Goal: Task Accomplishment & Management: Manage account settings

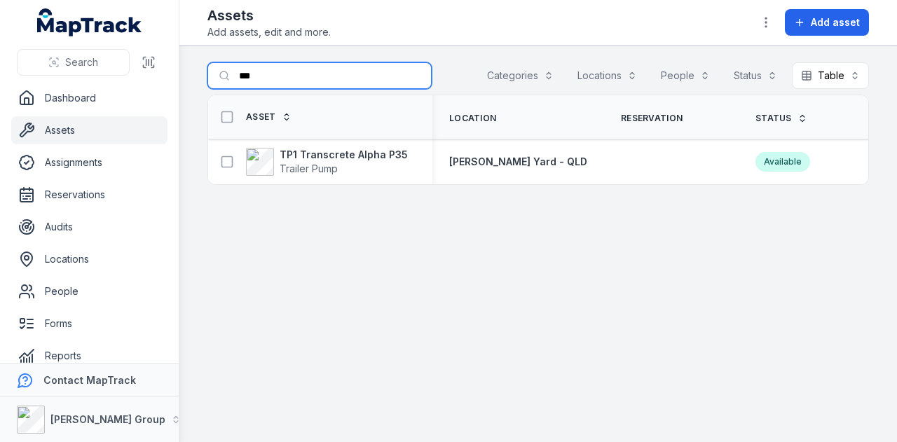
click at [285, 78] on input "***" at bounding box center [319, 75] width 224 height 27
type input "*"
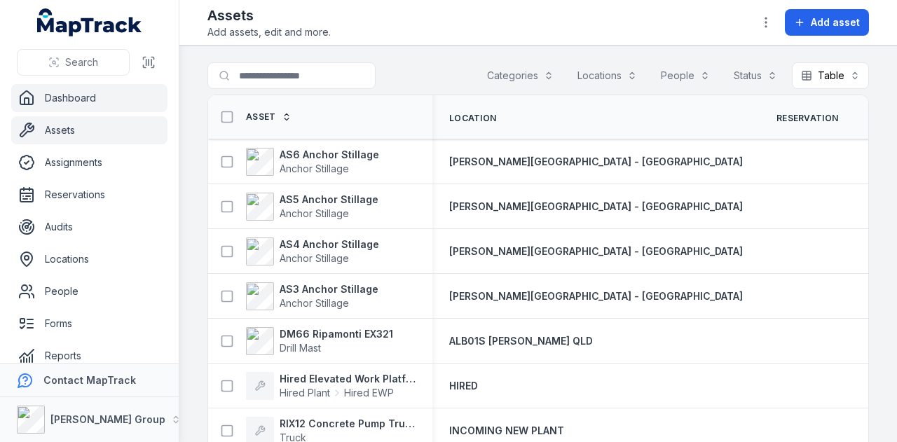
click at [90, 98] on link "Dashboard" at bounding box center [89, 98] width 156 height 28
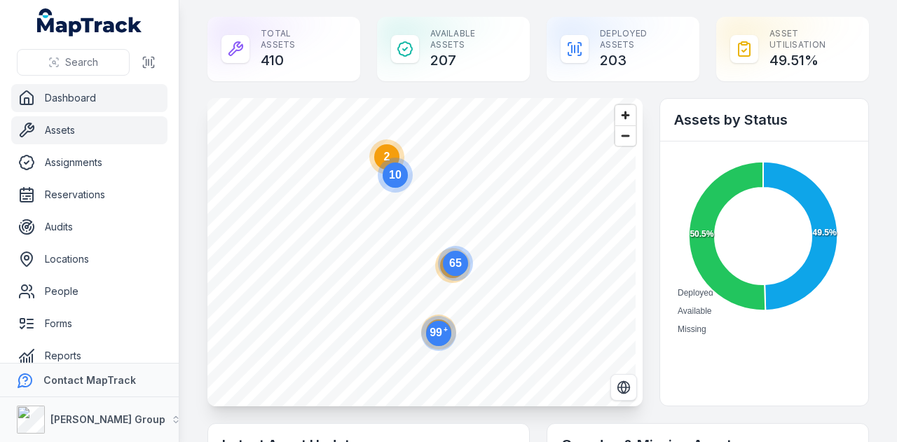
click at [110, 138] on link "Assets" at bounding box center [89, 130] width 156 height 28
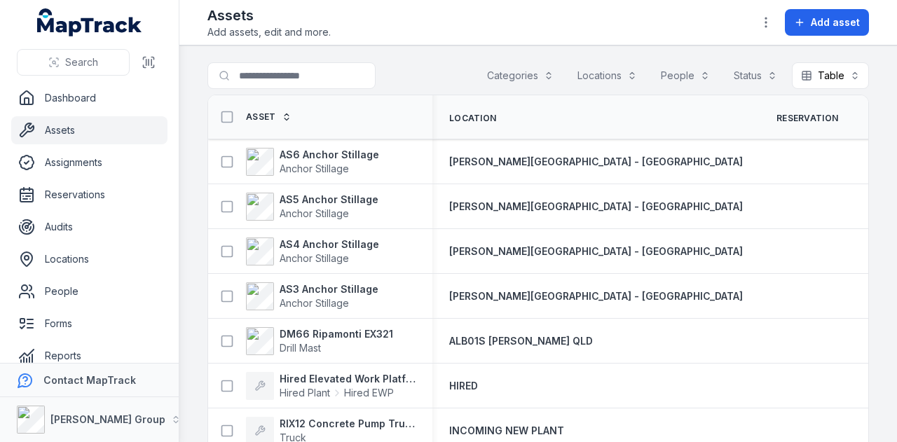
click at [522, 74] on button "Categories" at bounding box center [520, 75] width 85 height 27
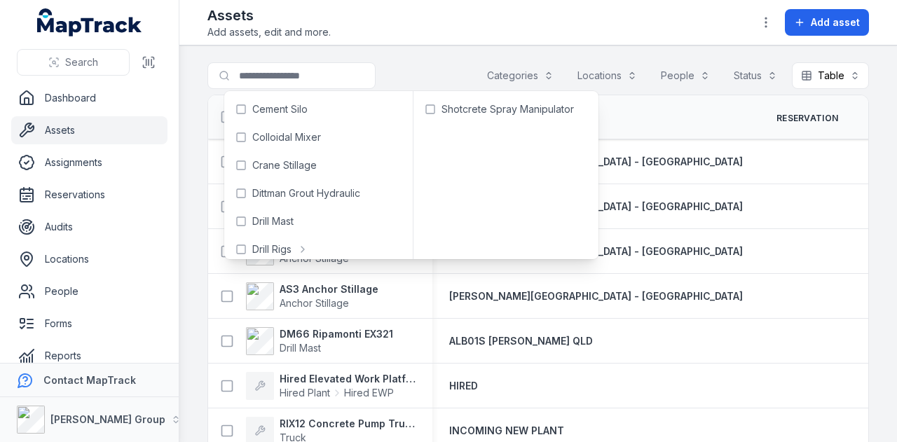
scroll to position [210, 0]
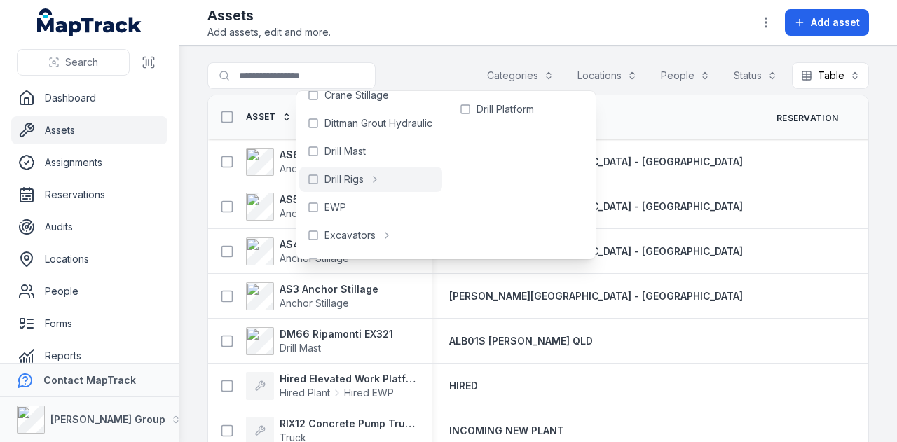
click at [446, 70] on div "Search for assets Categories Locations People Status Table *****" at bounding box center [538, 78] width 662 height 32
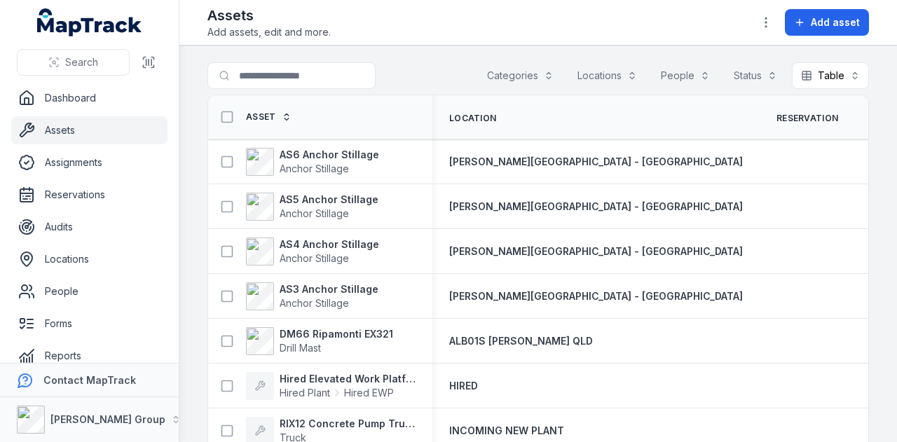
click at [322, 89] on div "Search for assets Categories Locations People Status Table *****" at bounding box center [538, 78] width 662 height 32
click at [322, 81] on input "Search for assets" at bounding box center [319, 75] width 224 height 27
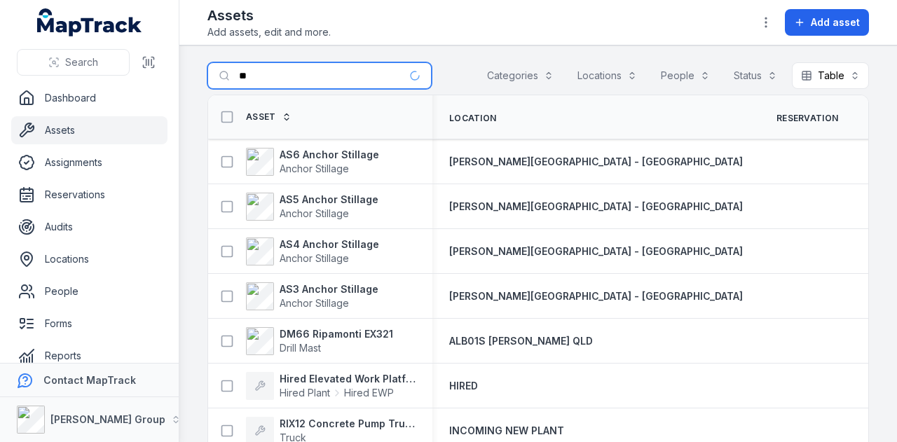
type input "*"
click at [283, 80] on input "Search for assets" at bounding box center [319, 75] width 224 height 27
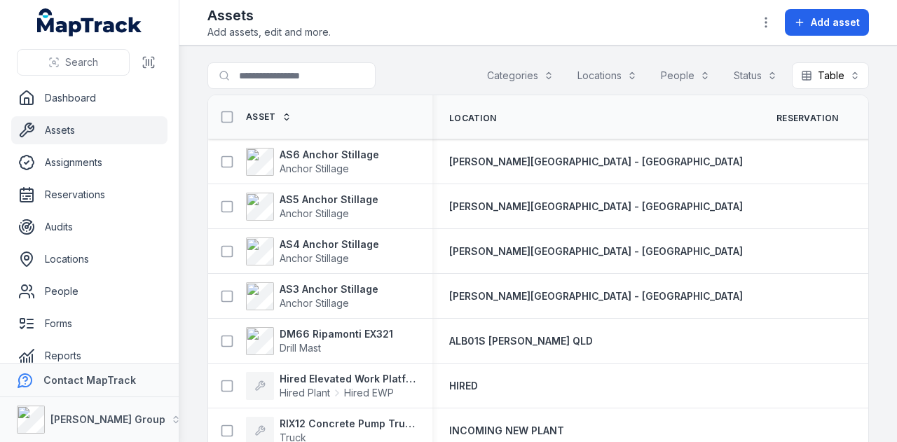
click at [463, 62] on div "Search for assets Categories Locations People Status Table *****" at bounding box center [538, 78] width 662 height 32
click at [304, 68] on input "Search for assets" at bounding box center [319, 75] width 224 height 27
click at [395, 76] on input "Search for assets" at bounding box center [319, 75] width 224 height 27
click at [467, 46] on main "Search for assets Categories Locations People Status Table ***** Asset Location…" at bounding box center [538, 244] width 718 height 397
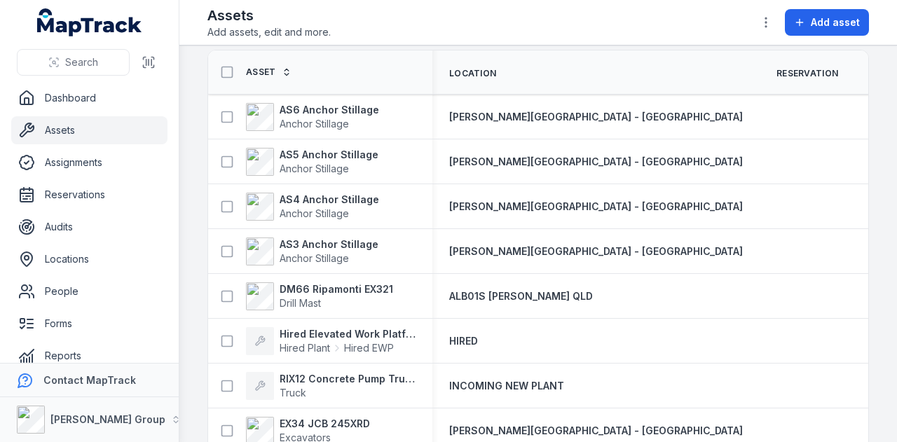
scroll to position [0, 0]
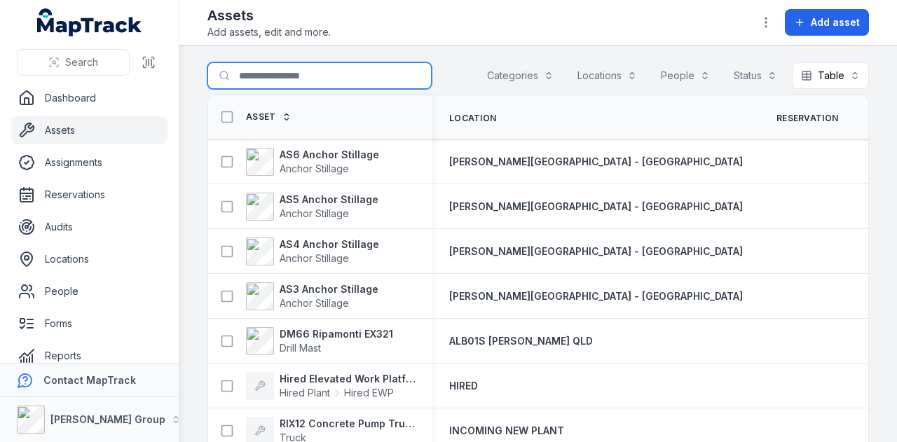
click at [346, 81] on input "Search for assets" at bounding box center [319, 75] width 224 height 27
click at [198, 96] on main "Search for assets Categories Locations People Status Table ***** Asset Location…" at bounding box center [538, 244] width 718 height 397
click at [128, 118] on link "Assets" at bounding box center [89, 130] width 156 height 28
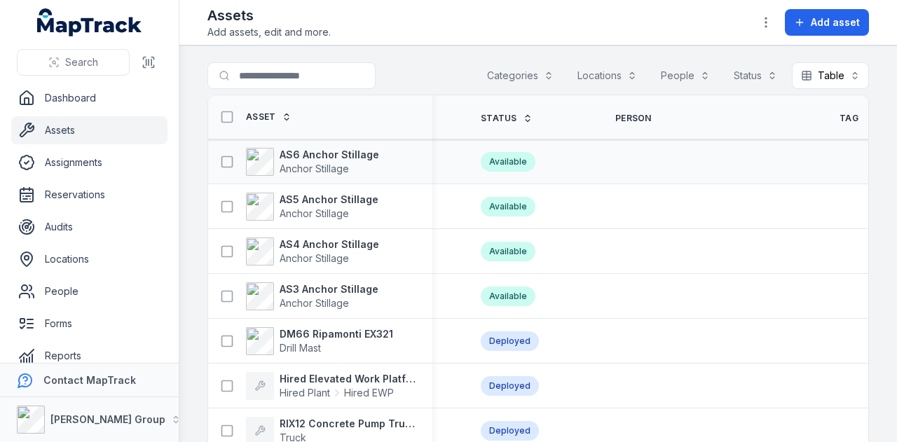
scroll to position [0, 508]
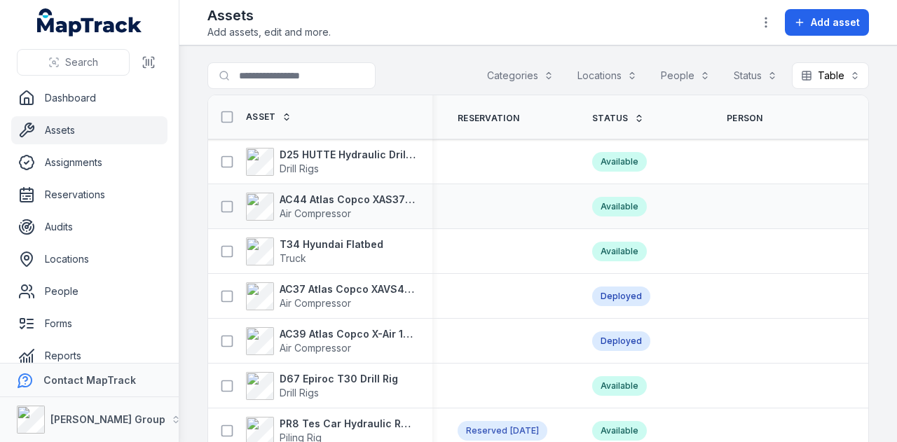
scroll to position [0, 421]
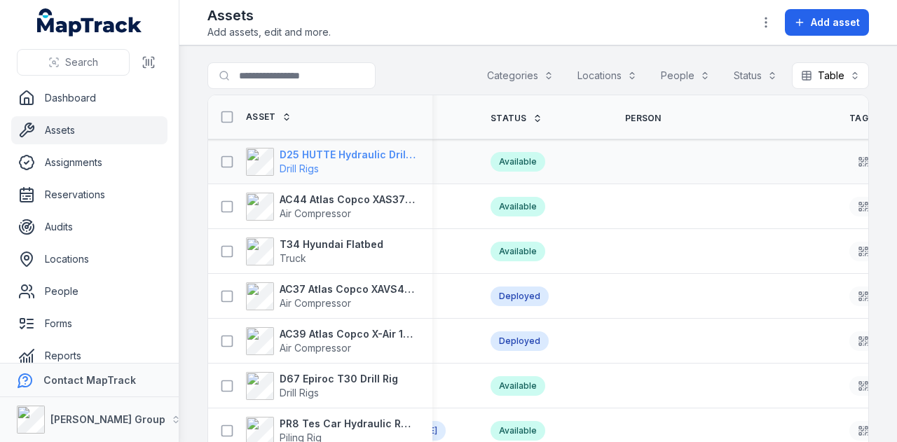
click at [350, 155] on strong "D25 HUTTE Hydraulic Drill Rig" at bounding box center [348, 155] width 136 height 14
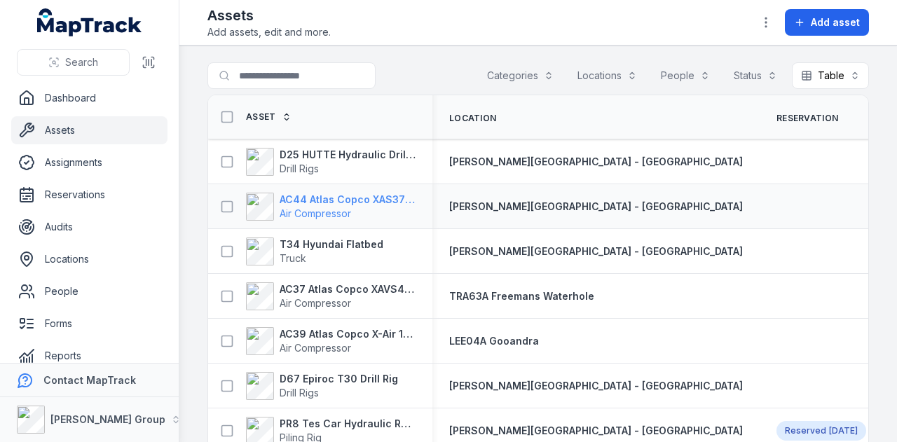
click at [332, 203] on strong "AC44 Atlas Copco XAS375TA" at bounding box center [348, 200] width 136 height 14
click at [303, 238] on strong "T34 Hyundai Flatbed" at bounding box center [332, 245] width 104 height 14
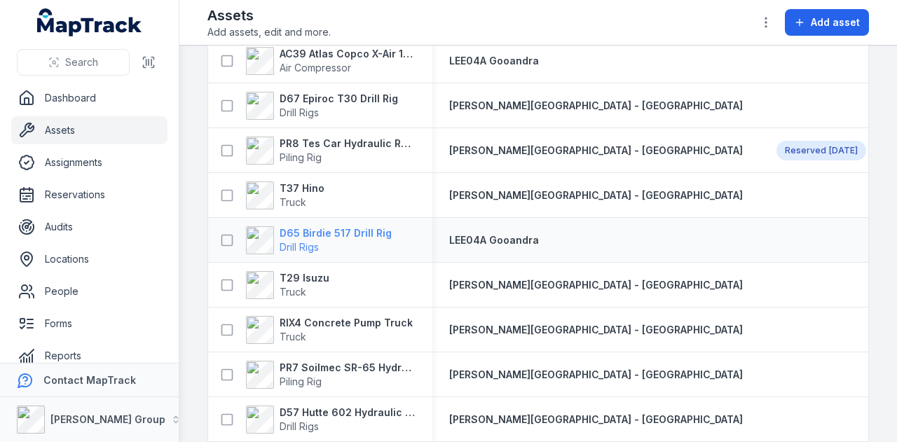
click at [336, 233] on strong "D65 Birdie 517 Drill Rig" at bounding box center [336, 233] width 112 height 14
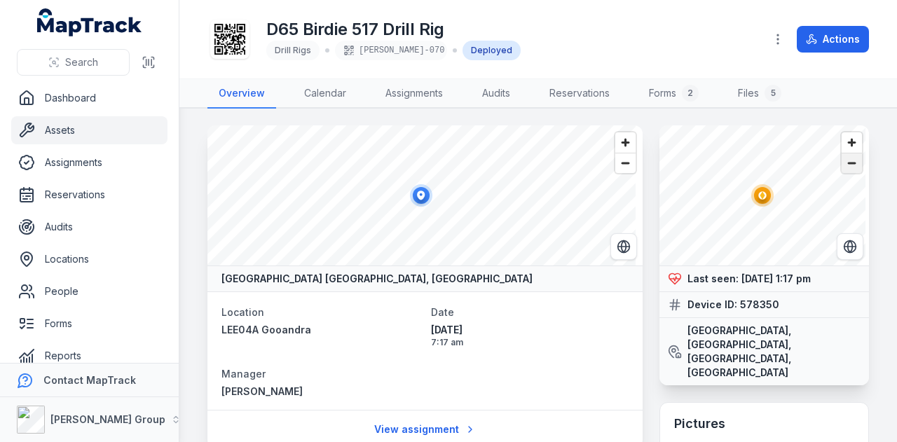
click at [844, 170] on span "Zoom out" at bounding box center [852, 164] width 20 height 20
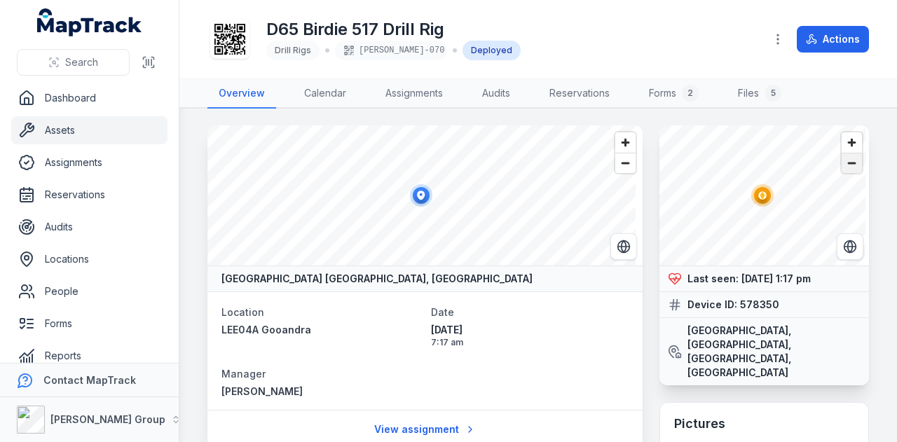
click at [844, 170] on span "Zoom out" at bounding box center [852, 164] width 20 height 20
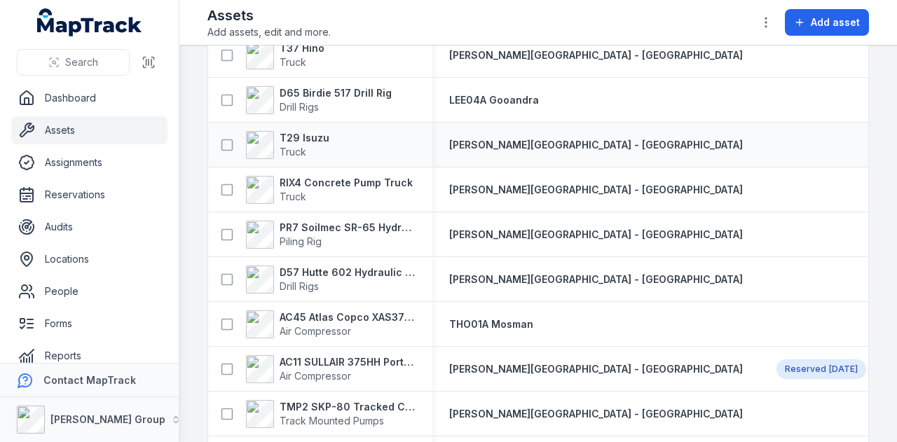
scroll to position [491, 0]
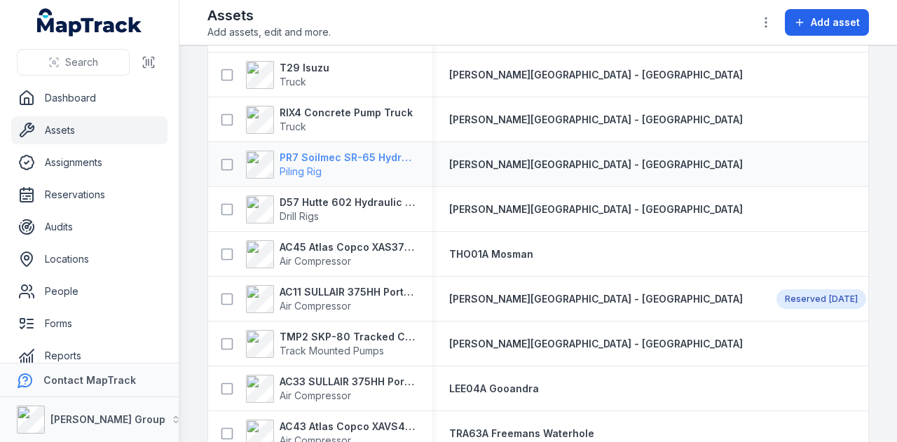
click at [379, 165] on span "Piling Rig" at bounding box center [348, 172] width 136 height 14
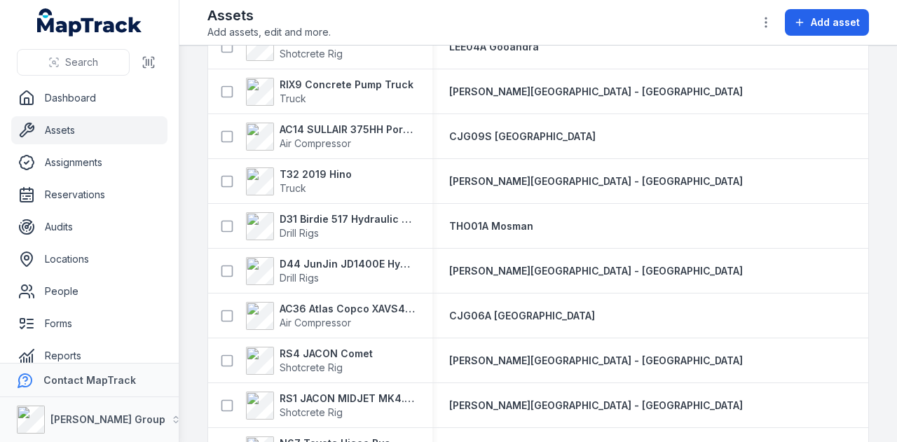
scroll to position [1051, 0]
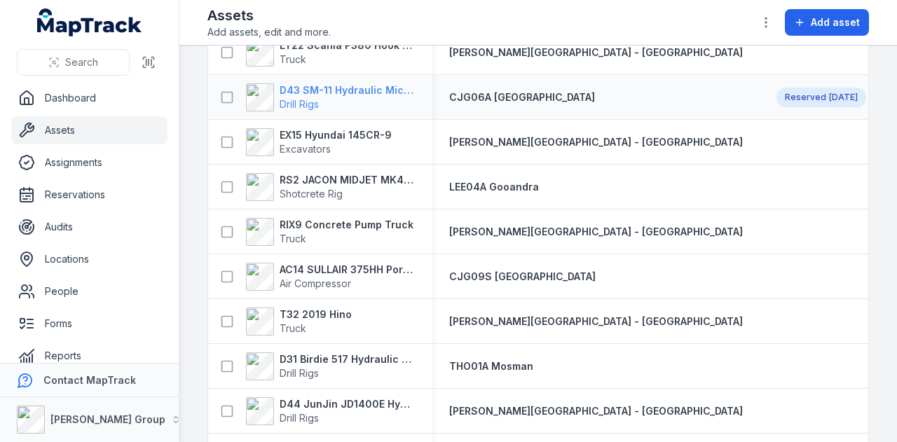
click at [363, 92] on strong "D43 SM-11 Hydraulic Microdrilling" at bounding box center [348, 90] width 136 height 14
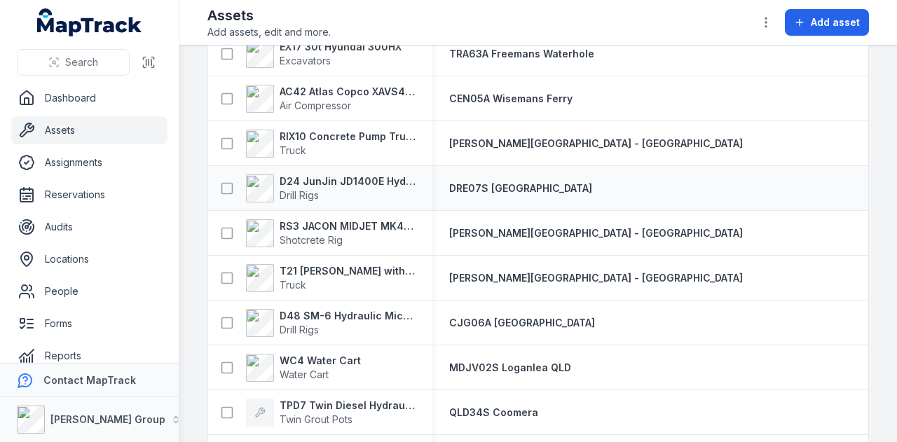
scroll to position [1821, 0]
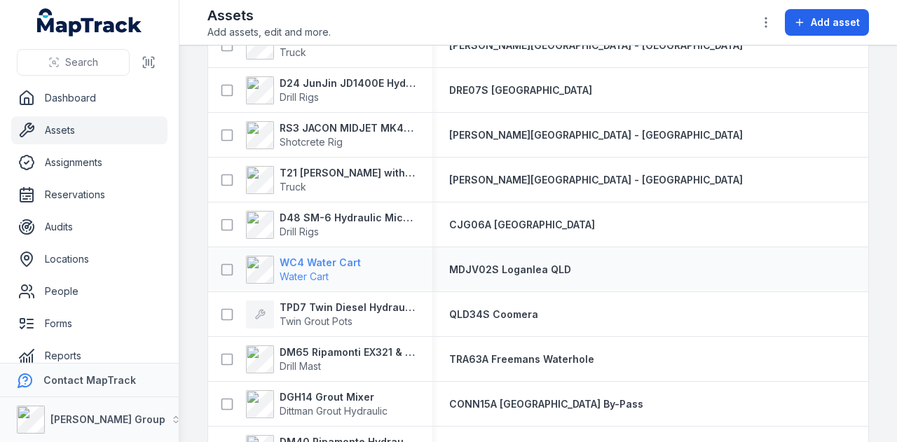
click at [338, 259] on strong "WC4 Water Cart" at bounding box center [320, 263] width 81 height 14
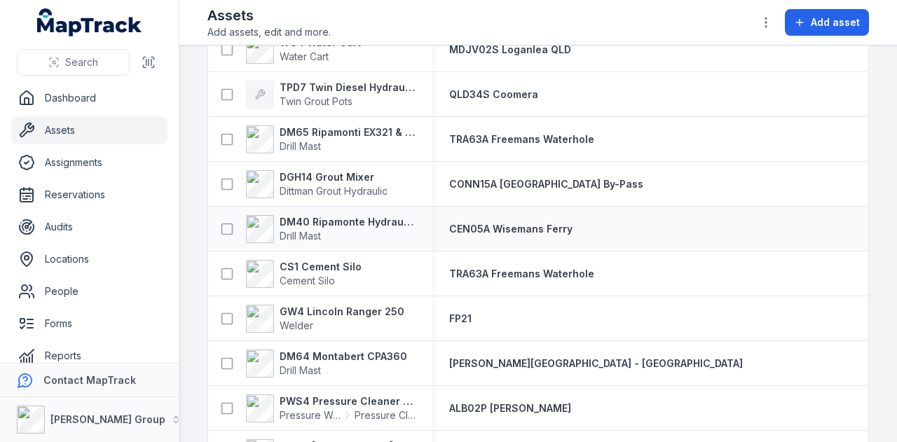
scroll to position [1963, 0]
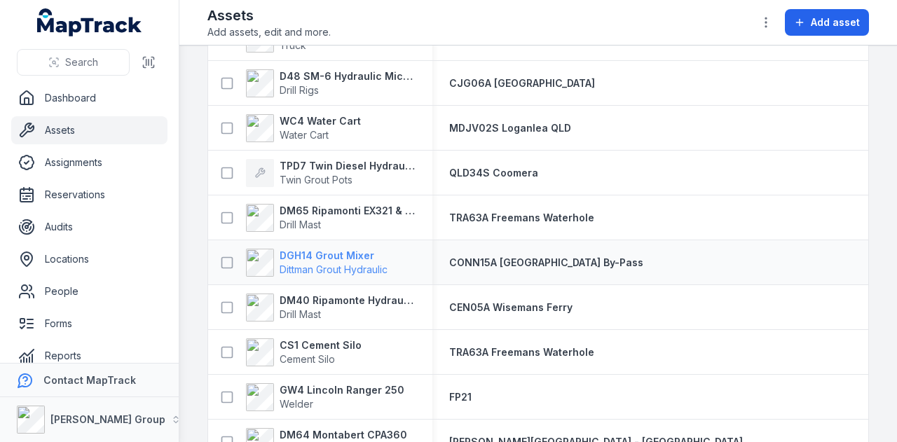
click at [353, 253] on strong "DGH14 Grout Mixer" at bounding box center [334, 256] width 108 height 14
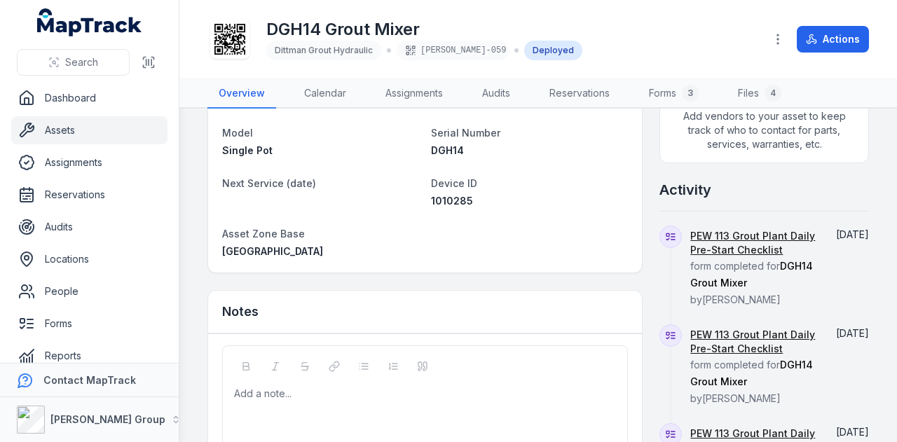
scroll to position [491, 0]
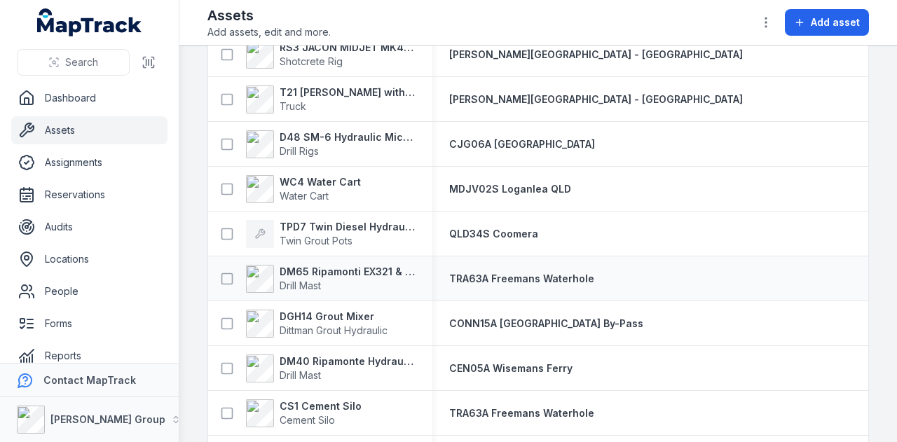
scroll to position [2033, 0]
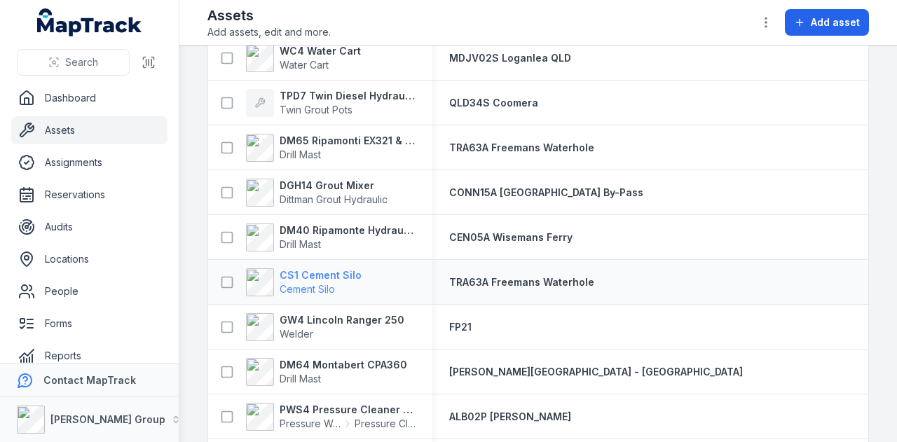
click at [323, 275] on strong "CS1 Cement Silo" at bounding box center [321, 275] width 82 height 14
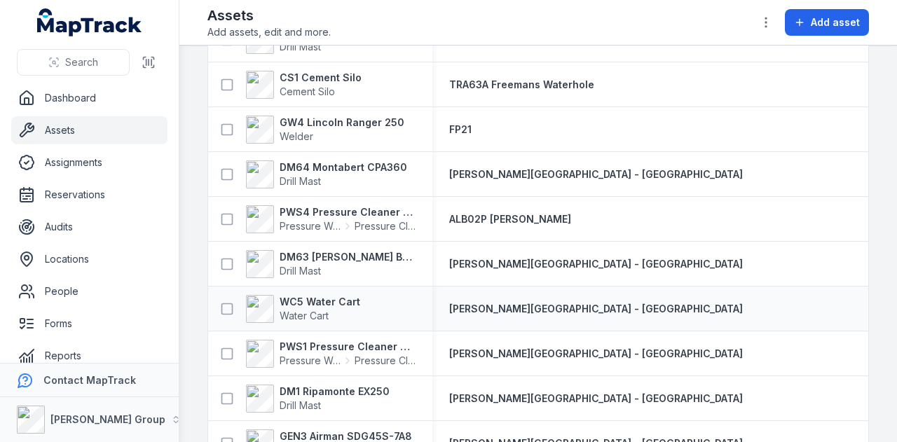
scroll to position [2197, 0]
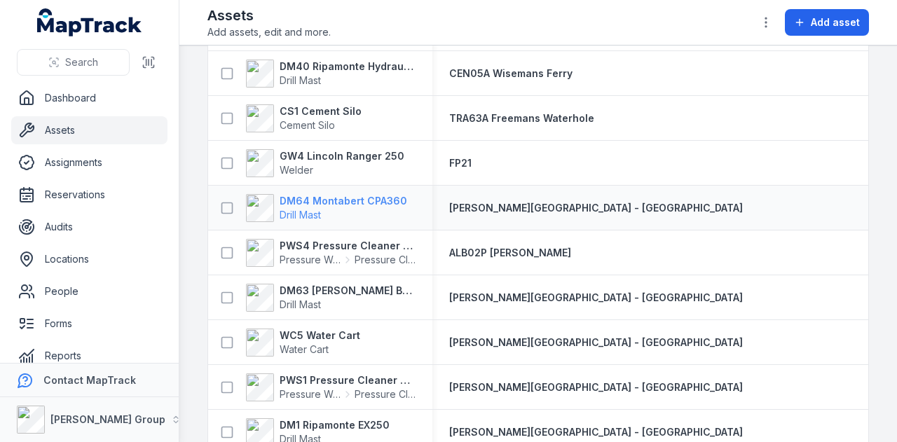
click at [353, 200] on strong "DM64 Montabert CPA360" at bounding box center [344, 201] width 128 height 14
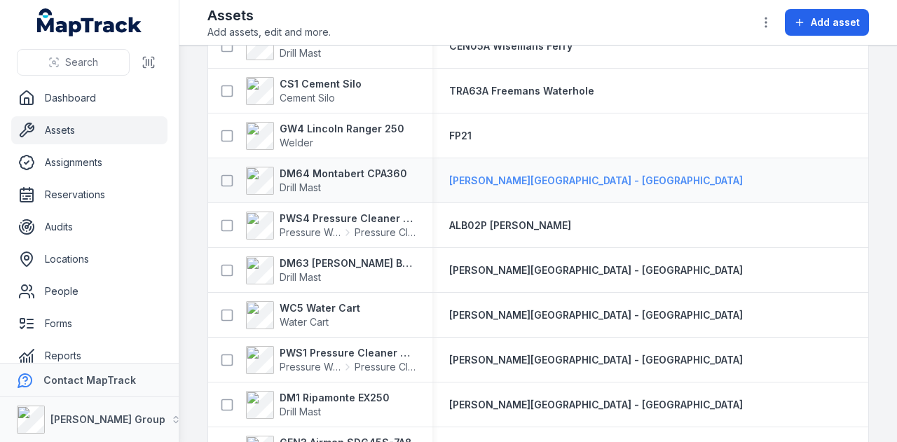
scroll to position [2243, 0]
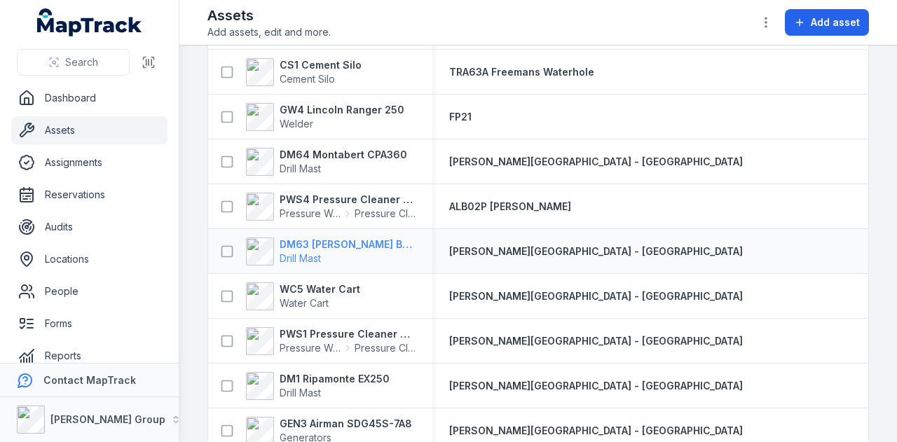
click at [337, 243] on strong "DM63 Rix Build Mast" at bounding box center [348, 245] width 136 height 14
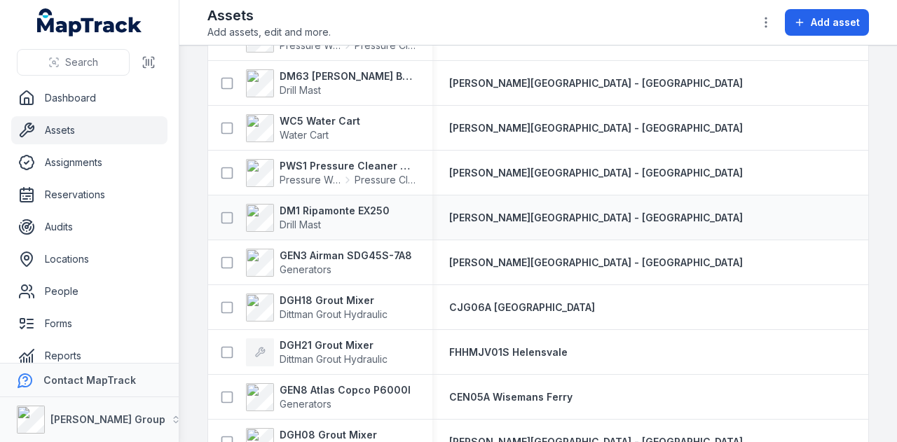
scroll to position [2336, 0]
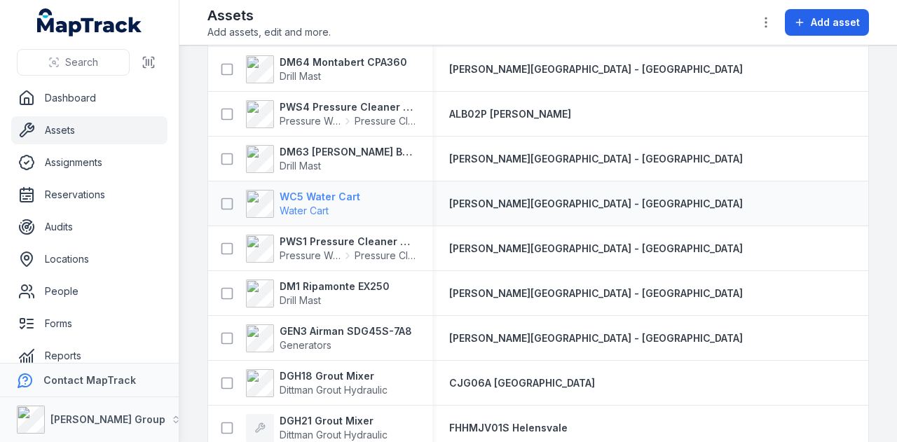
click at [327, 197] on strong "WC5 Water Cart" at bounding box center [320, 197] width 81 height 14
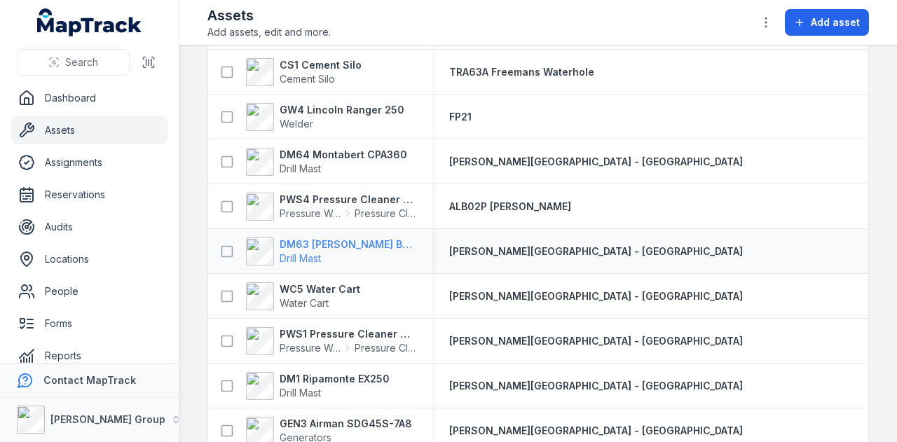
scroll to position [2383, 0]
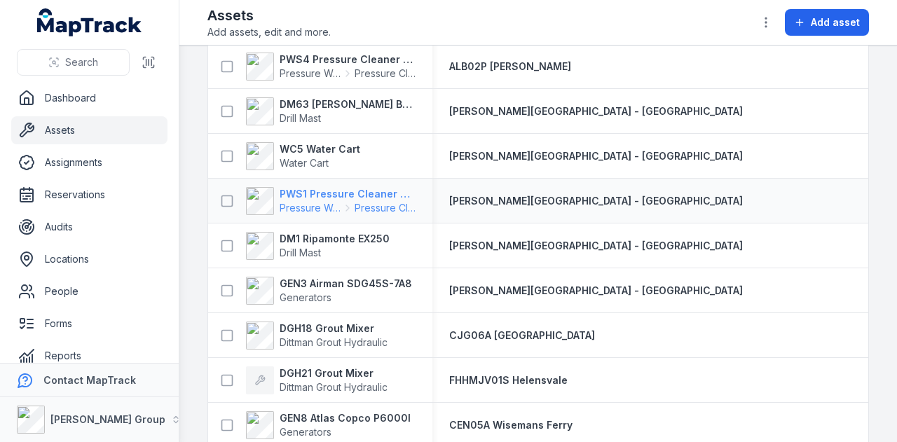
click at [346, 203] on icon at bounding box center [347, 208] width 11 height 11
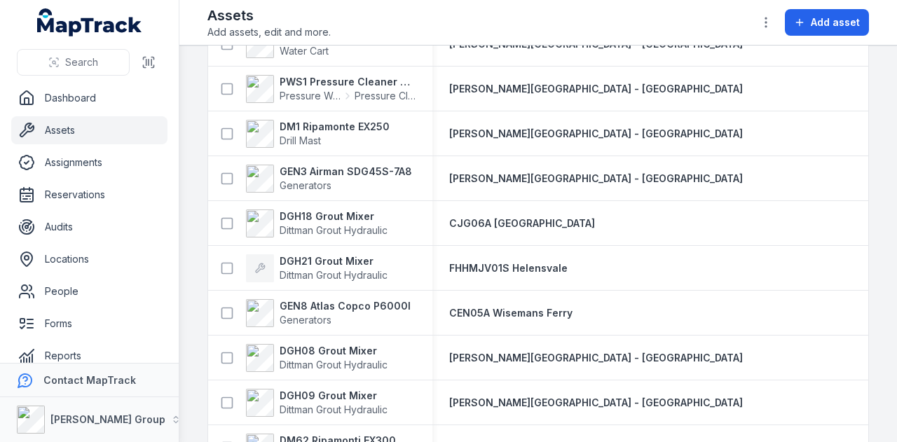
scroll to position [2524, 0]
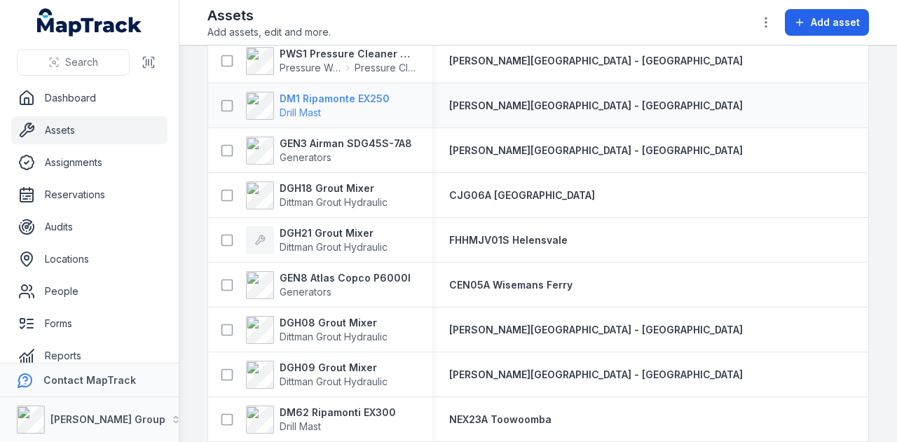
click at [317, 103] on strong "DM1 Ripamonte EX250" at bounding box center [335, 99] width 110 height 14
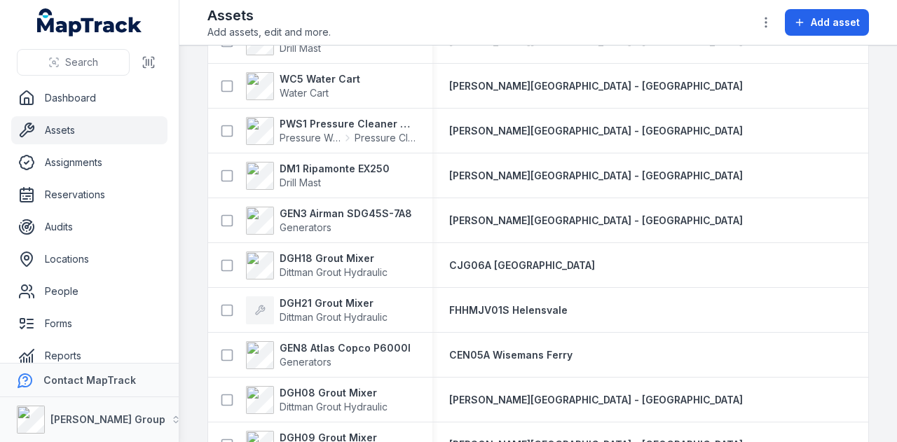
scroll to position [2524, 0]
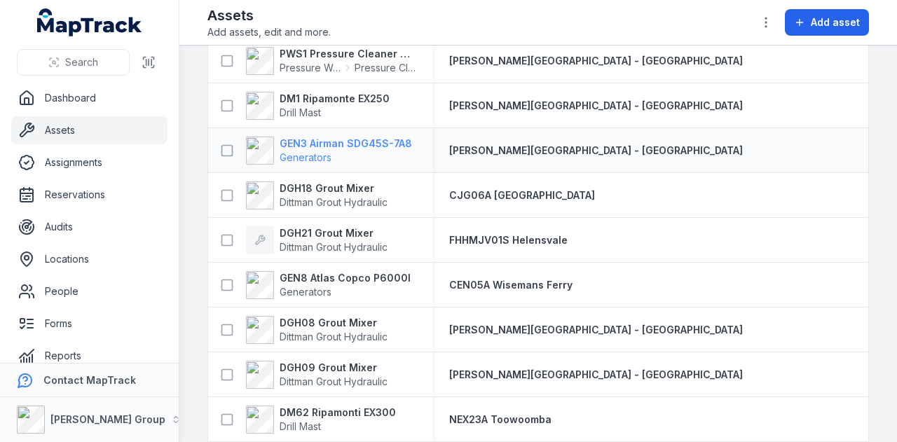
click at [343, 144] on strong "GEN3 Airman SDG45S-7A8" at bounding box center [346, 144] width 132 height 14
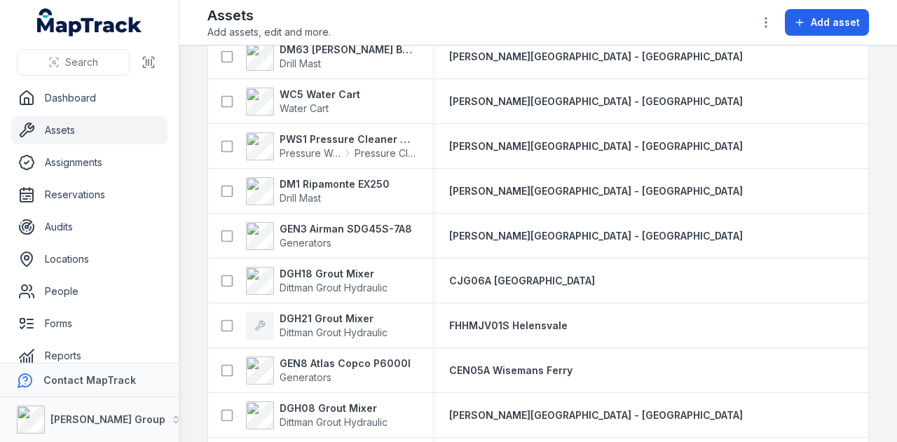
scroll to position [2453, 0]
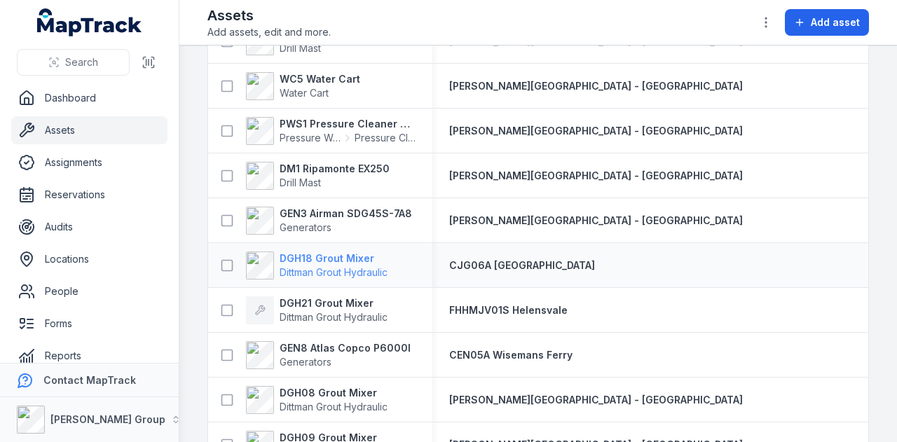
click at [341, 260] on strong "DGH18 Grout Mixer" at bounding box center [334, 259] width 108 height 14
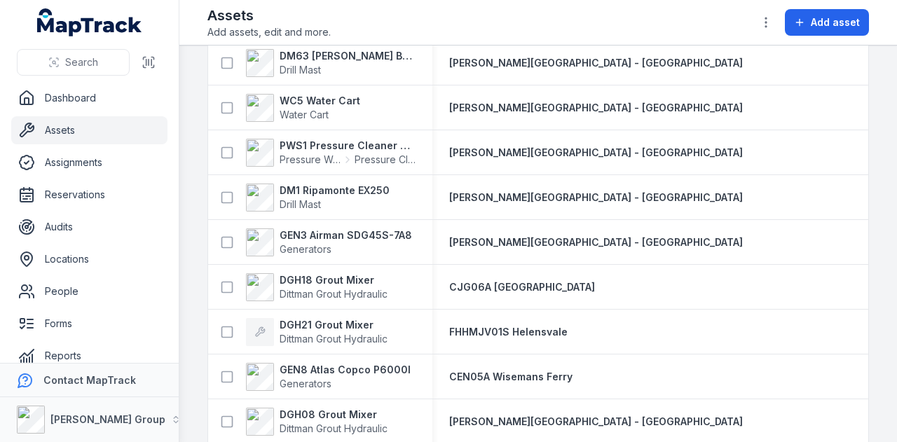
scroll to position [2453, 0]
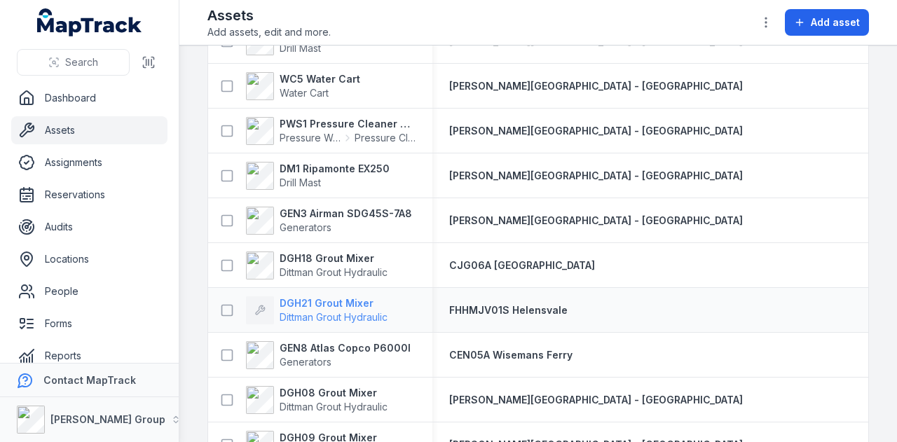
click at [343, 299] on strong "DGH21 Grout Mixer" at bounding box center [334, 304] width 108 height 14
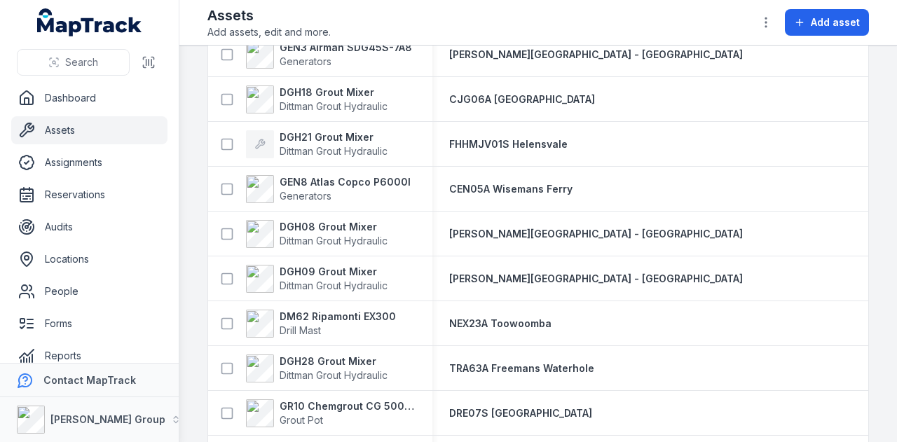
scroll to position [2664, 0]
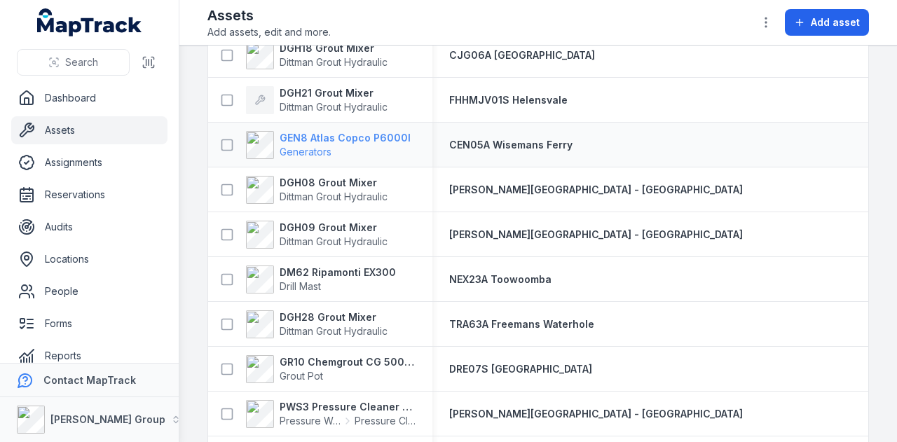
click at [354, 138] on strong "GEN8 Atlas Copco P6000I" at bounding box center [345, 138] width 131 height 14
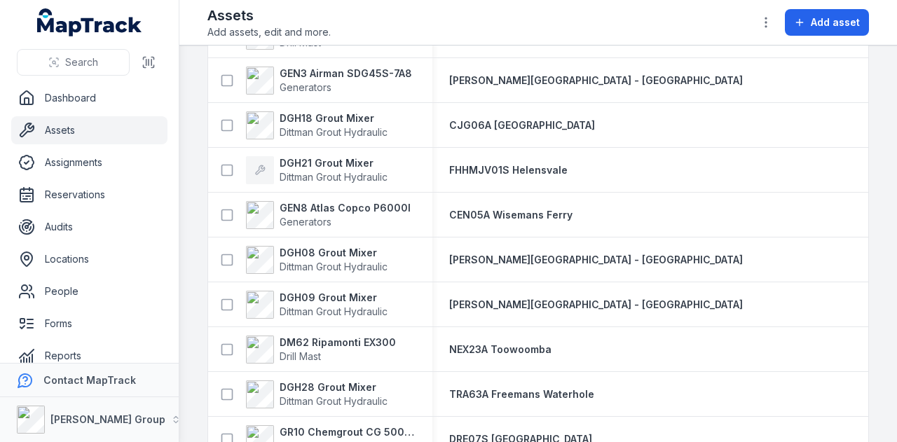
scroll to position [2734, 0]
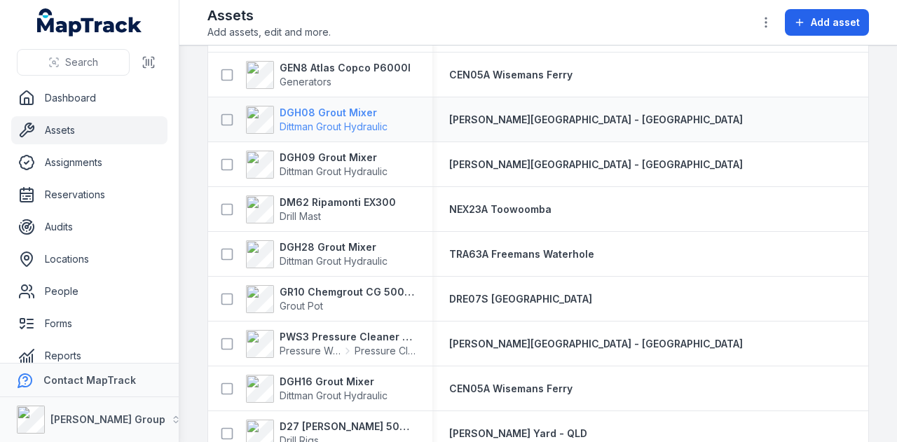
click at [308, 111] on strong "DGH08 Grout Mixer" at bounding box center [334, 113] width 108 height 14
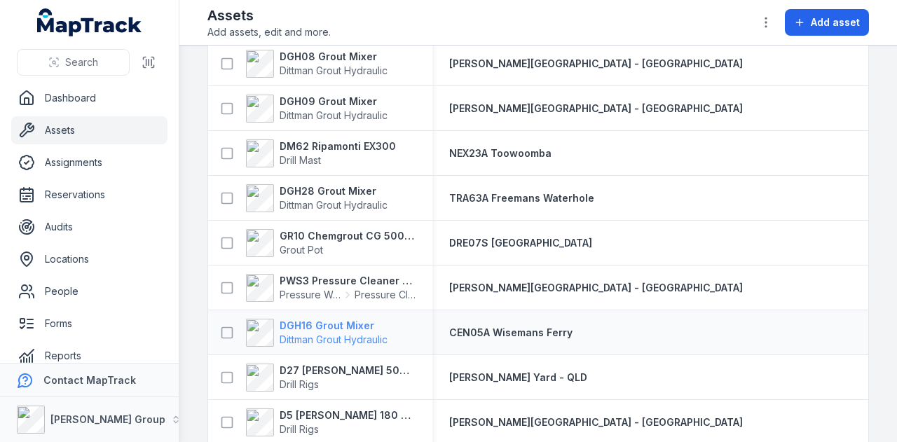
scroll to position [2804, 0]
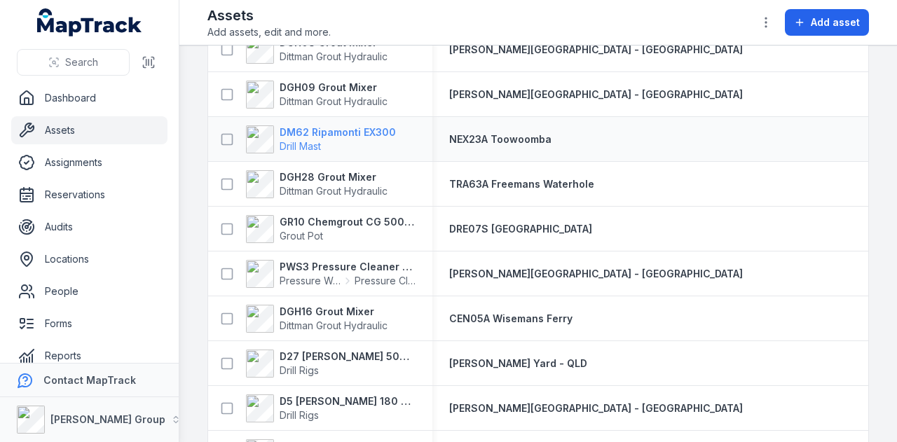
click at [362, 129] on strong "DM62 Ripamonti EX300" at bounding box center [338, 132] width 116 height 14
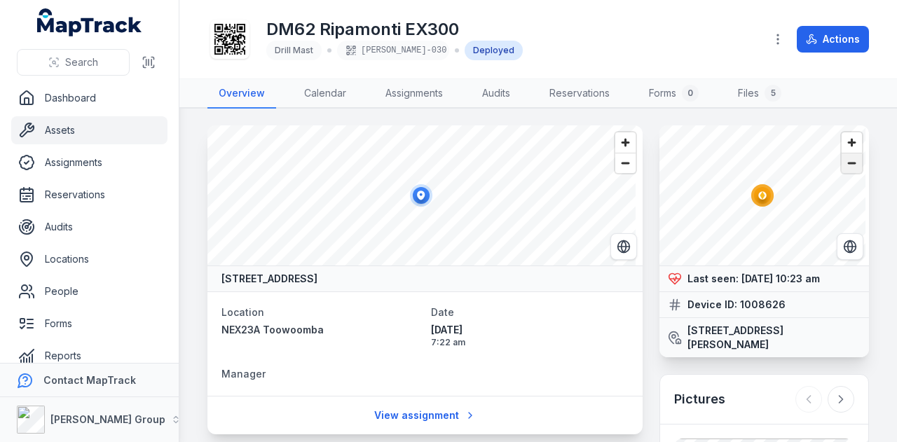
click at [845, 168] on span "Zoom out" at bounding box center [852, 164] width 20 height 20
click at [844, 168] on span "Zoom out" at bounding box center [852, 164] width 20 height 20
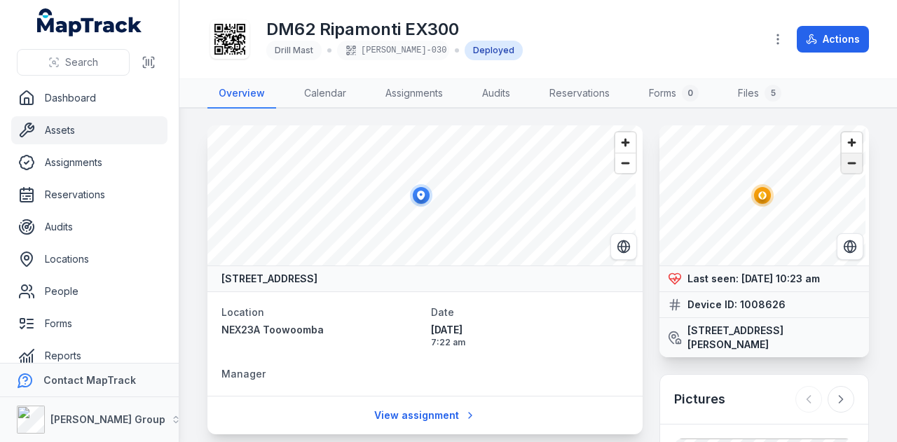
click at [844, 168] on span "Zoom out" at bounding box center [852, 164] width 20 height 20
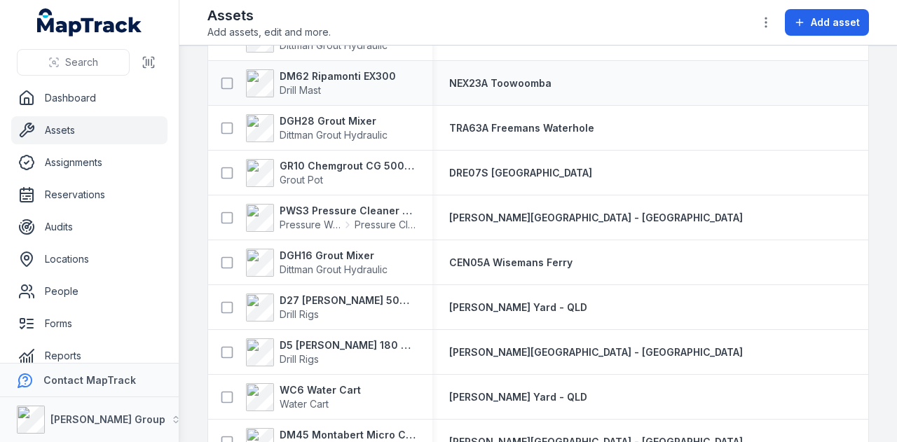
scroll to position [2874, 0]
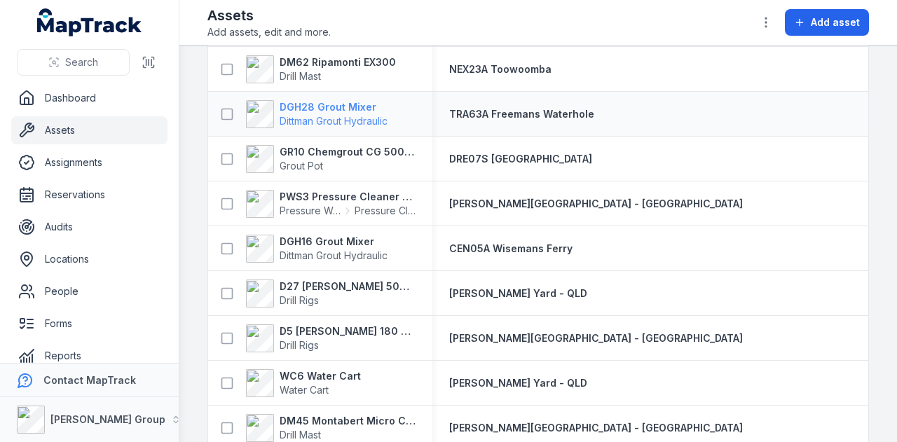
click at [338, 100] on strong "DGH28 Grout Mixer" at bounding box center [334, 107] width 108 height 14
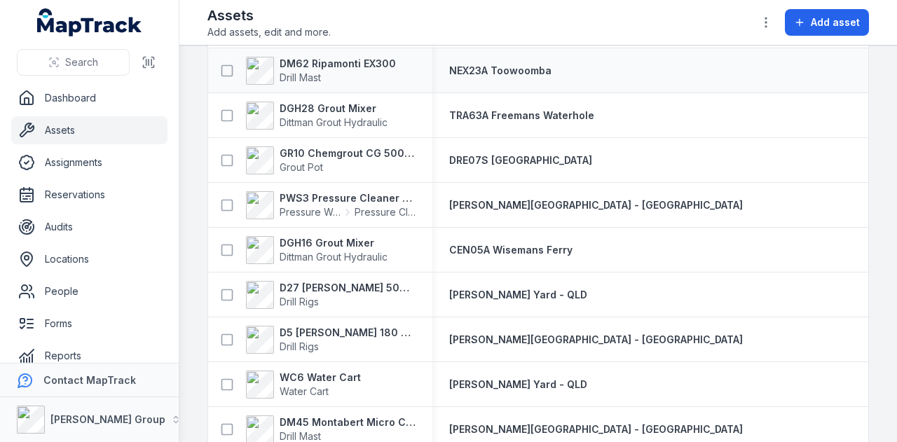
scroll to position [2874, 0]
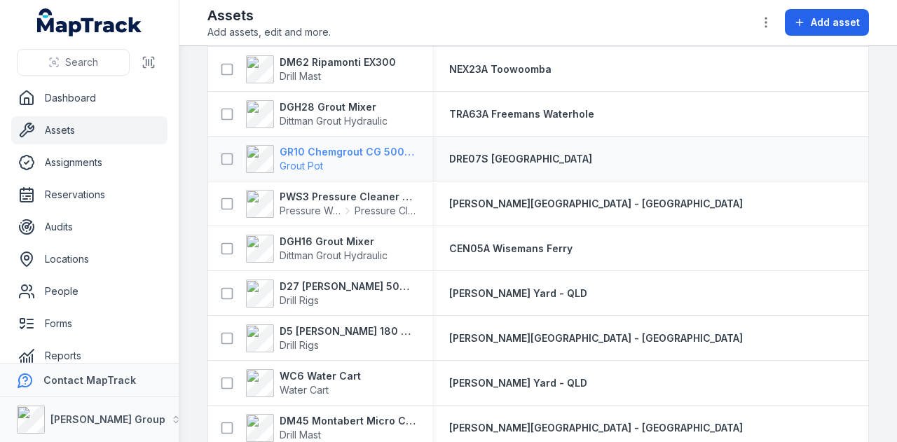
click at [356, 156] on strong "GR10 Chemgrout CG 500 High Pressure" at bounding box center [348, 152] width 136 height 14
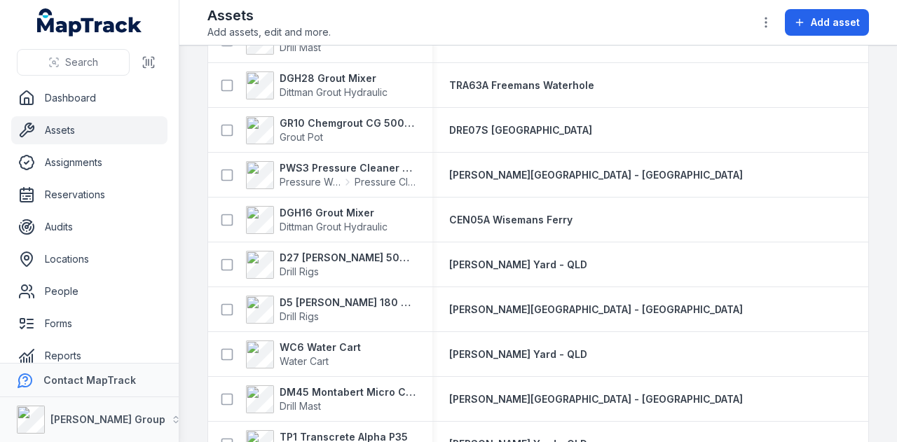
scroll to position [2944, 0]
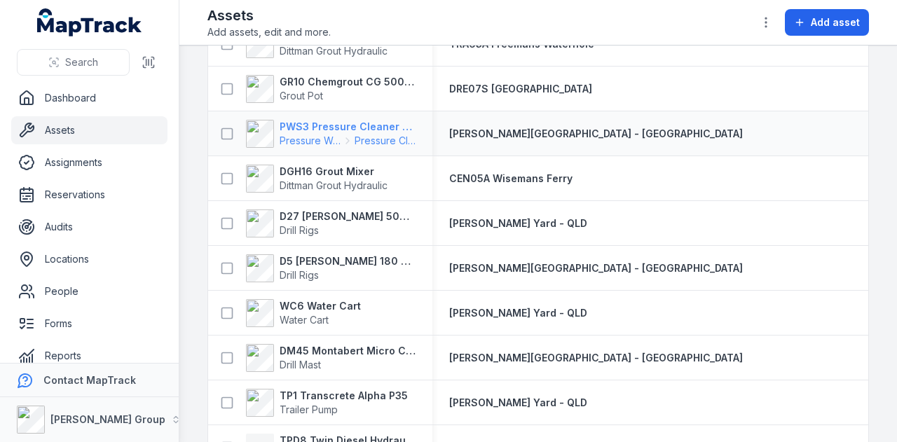
click at [361, 130] on strong "PWS3 Pressure Cleaner Skid Mounted" at bounding box center [348, 127] width 136 height 14
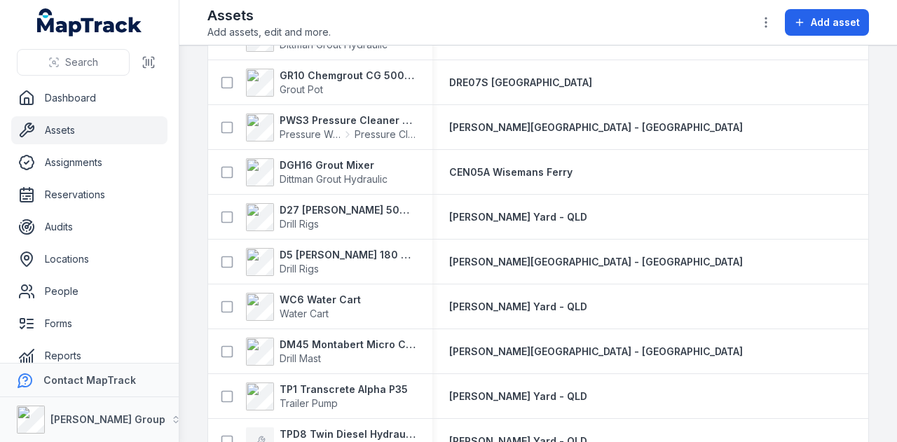
scroll to position [2956, 0]
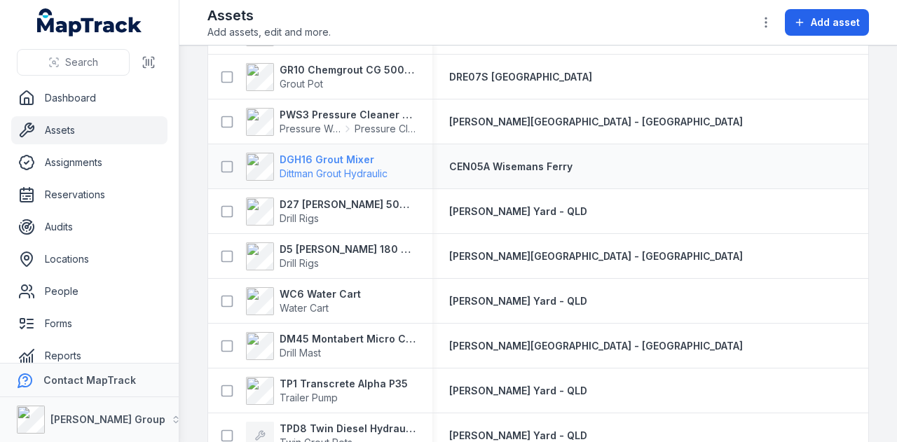
click at [349, 159] on strong "DGH16 Grout Mixer" at bounding box center [334, 160] width 108 height 14
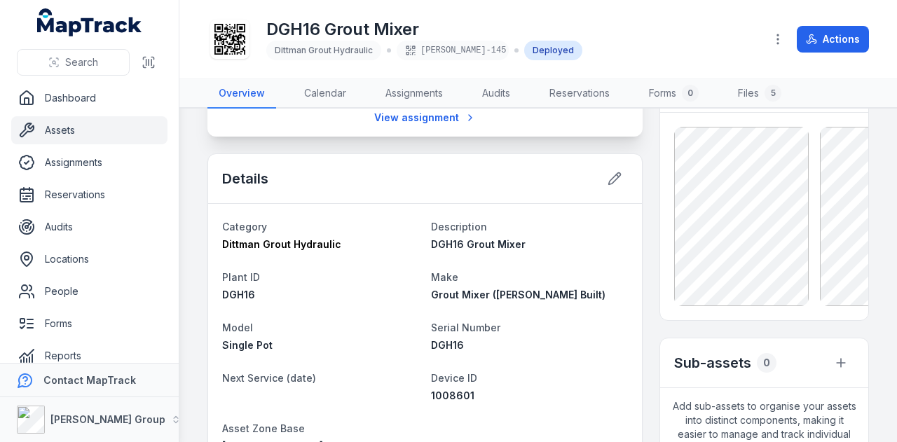
scroll to position [274, 0]
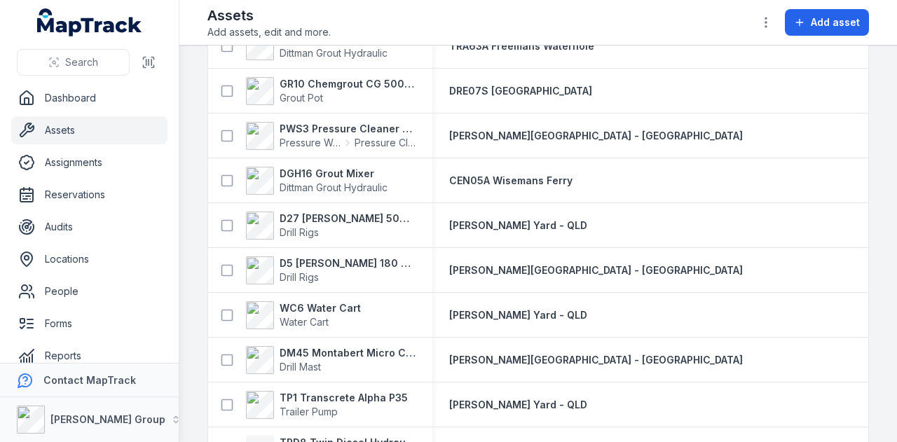
scroll to position [2994, 0]
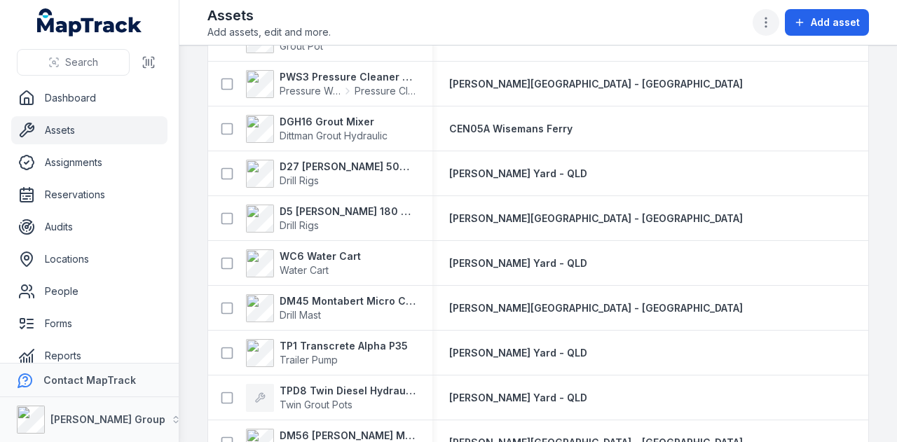
click at [773, 22] on icon "button" at bounding box center [766, 22] width 14 height 14
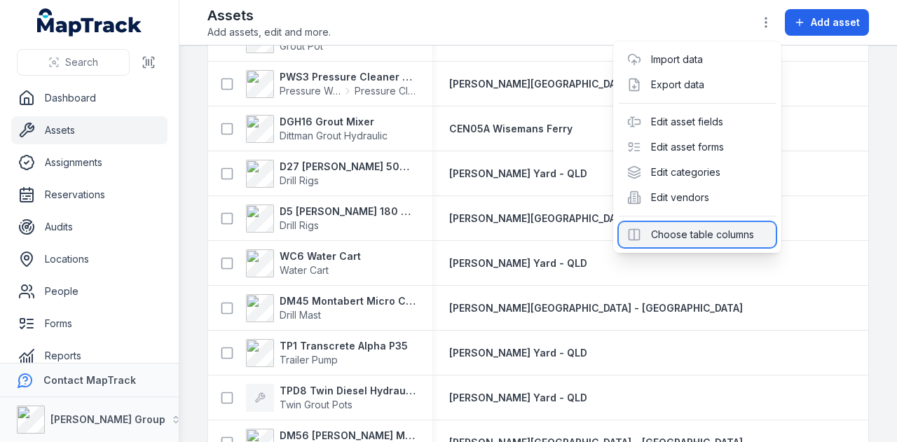
click at [746, 233] on div "Choose table columns" at bounding box center [697, 234] width 157 height 25
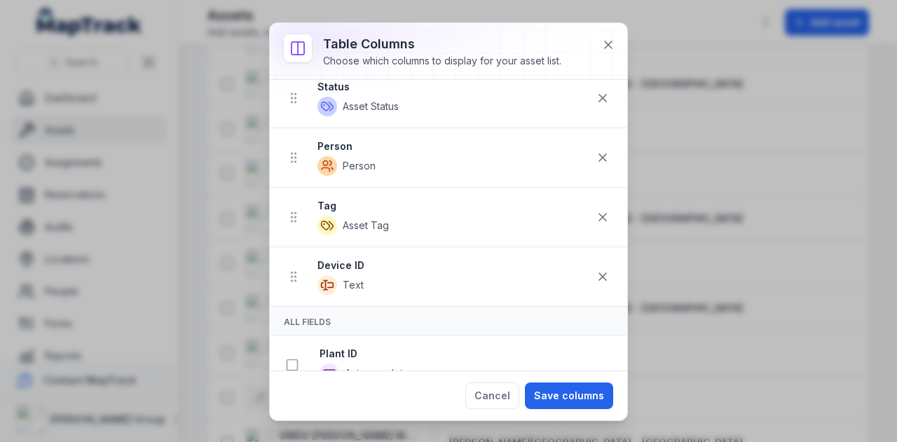
scroll to position [280, 0]
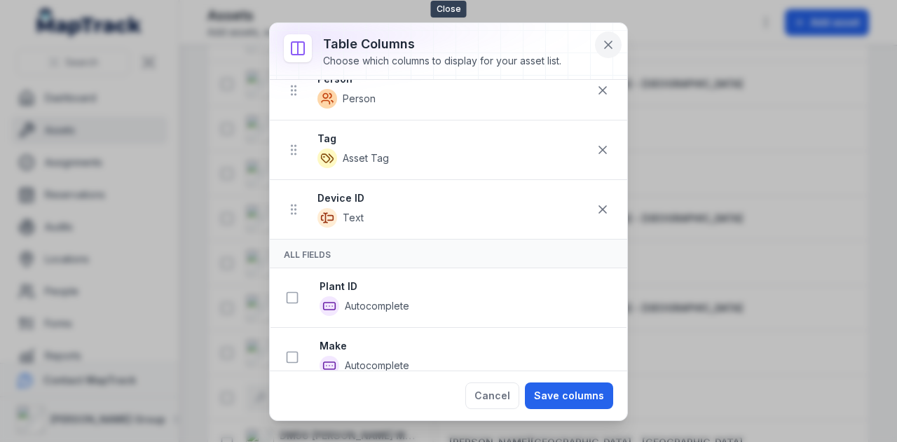
click at [612, 46] on icon at bounding box center [608, 45] width 14 height 14
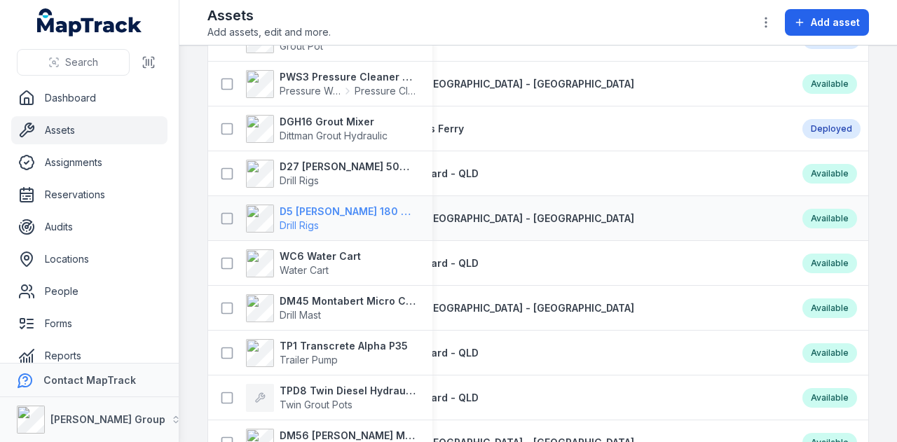
click at [355, 208] on strong "D5 Ripamonti Birdie 180 Hydraulic Drill Rig" at bounding box center [348, 212] width 136 height 14
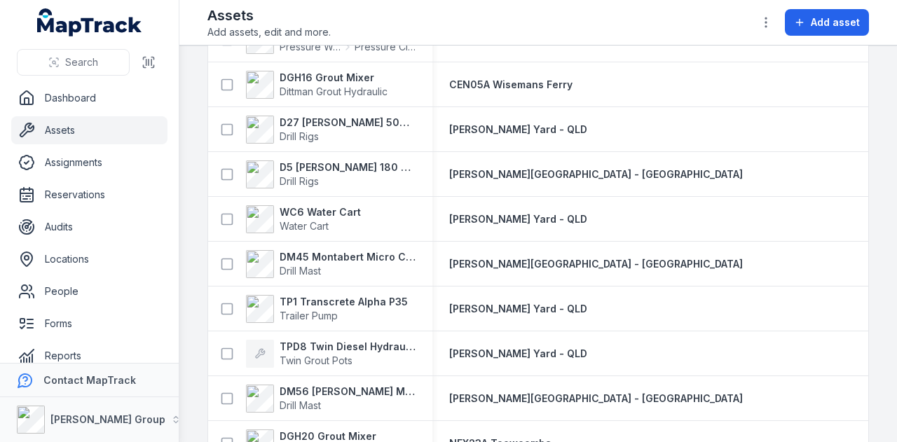
scroll to position [2944, 0]
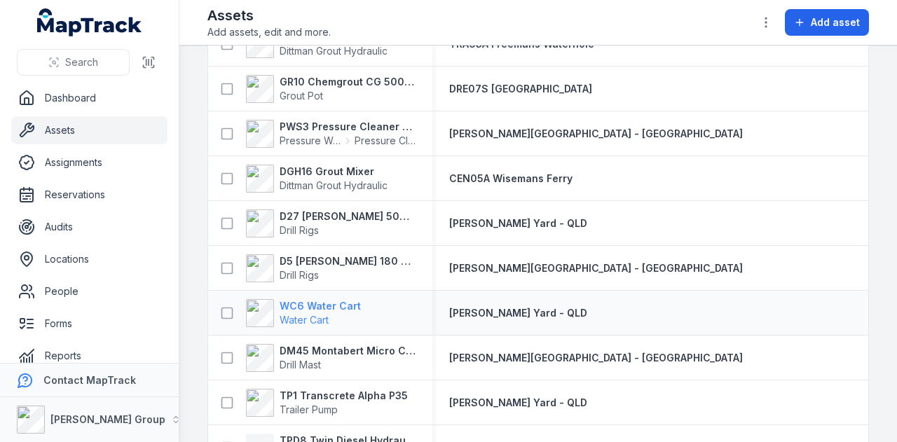
click at [347, 305] on strong "WC6 Water Cart" at bounding box center [320, 306] width 81 height 14
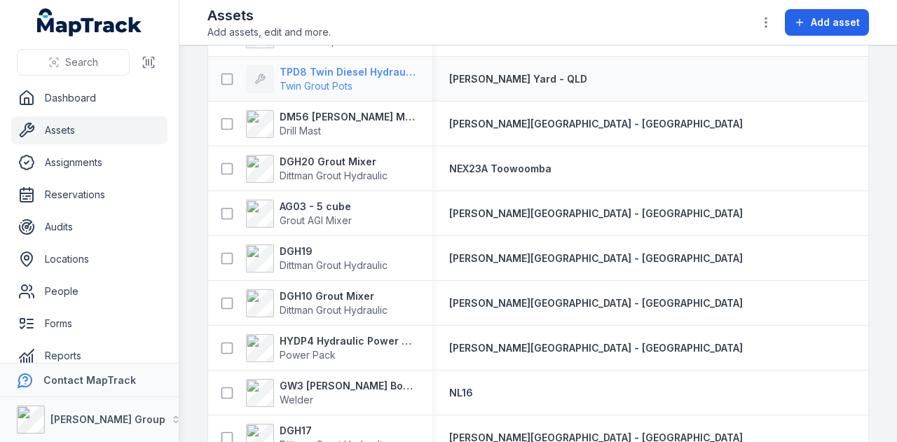
scroll to position [3365, 0]
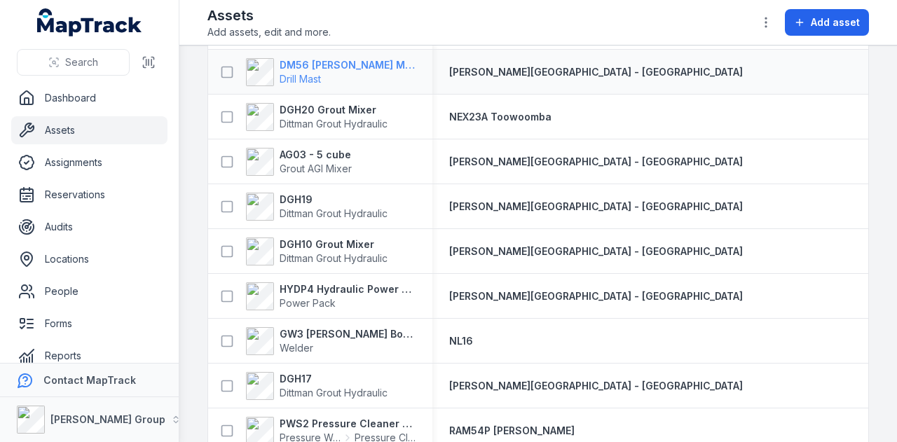
click at [355, 69] on strong "DM56 Marini MR-A 100" at bounding box center [348, 65] width 136 height 14
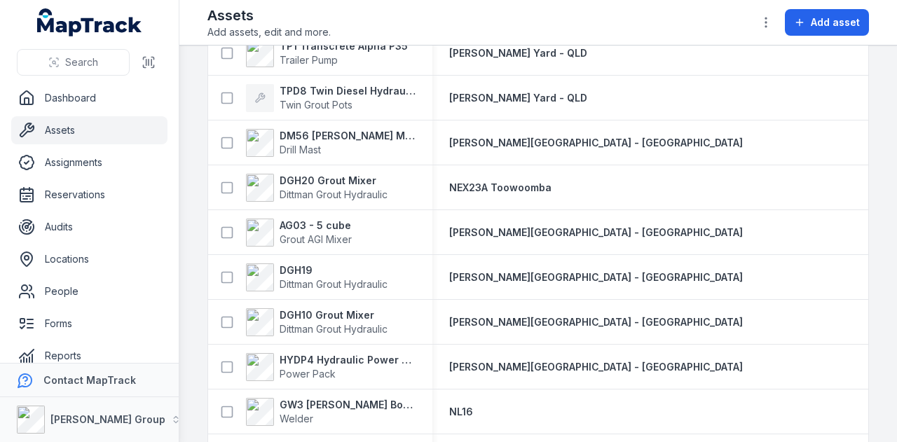
scroll to position [3295, 0]
click at [335, 179] on strong "DGH20 Grout Mixer" at bounding box center [334, 180] width 108 height 14
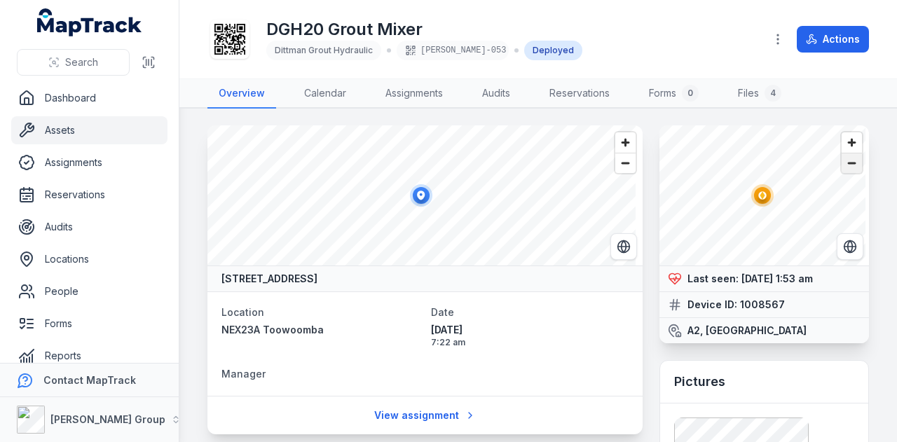
click at [843, 163] on span "Zoom out" at bounding box center [852, 164] width 20 height 20
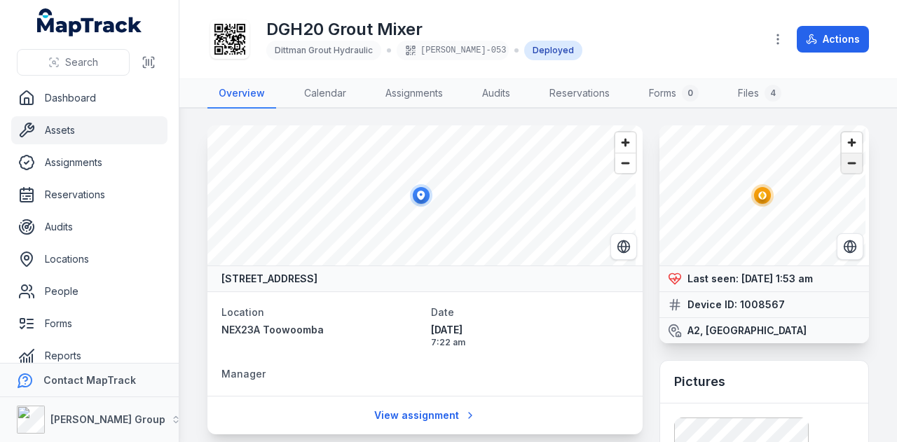
click at [843, 163] on span "Zoom out" at bounding box center [852, 164] width 20 height 20
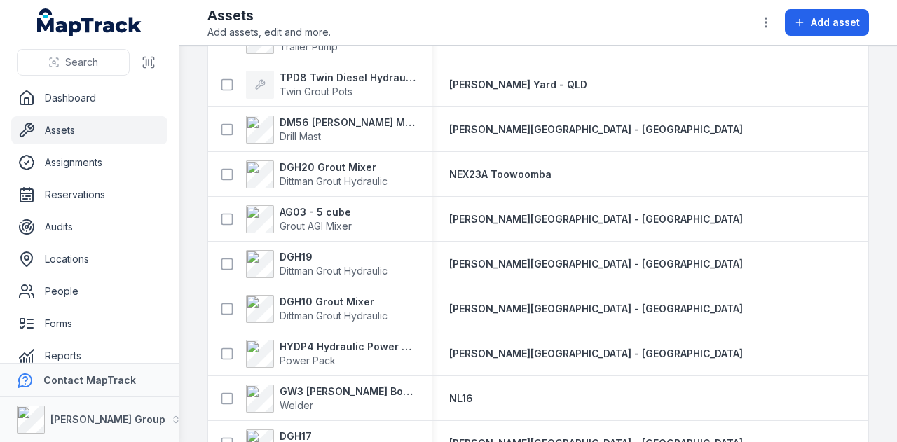
scroll to position [3295, 0]
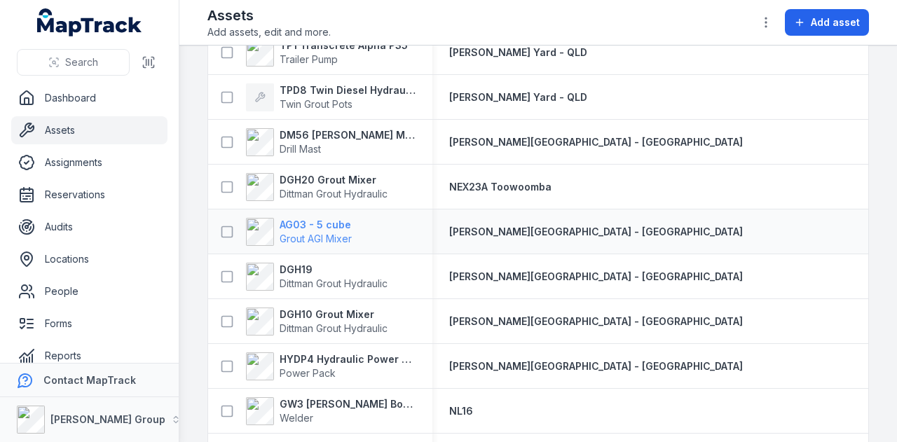
click at [323, 225] on strong "AG03 - 5 cube" at bounding box center [316, 225] width 72 height 14
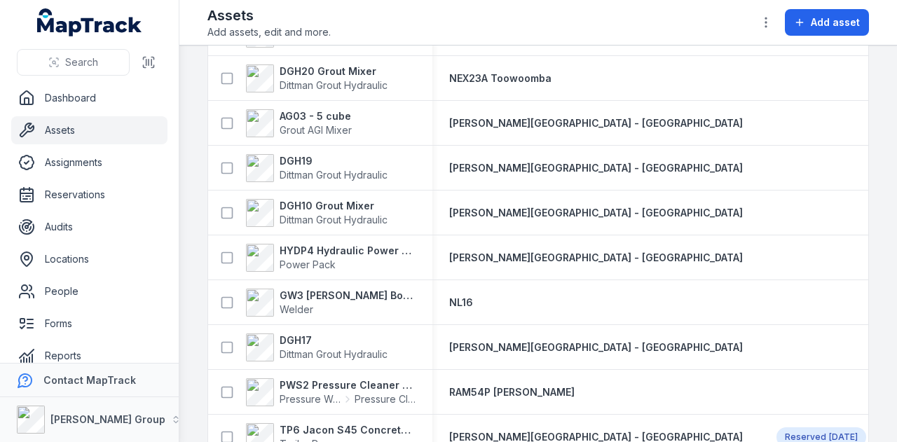
scroll to position [3435, 0]
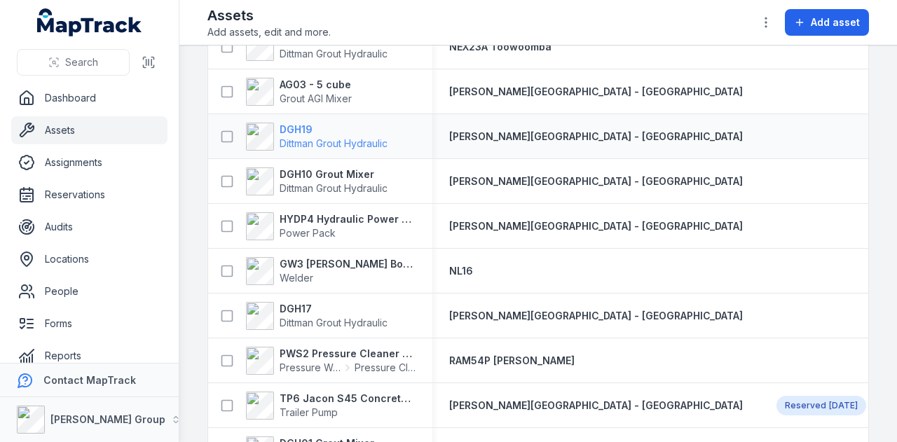
click at [287, 125] on strong "DGH19" at bounding box center [334, 130] width 108 height 14
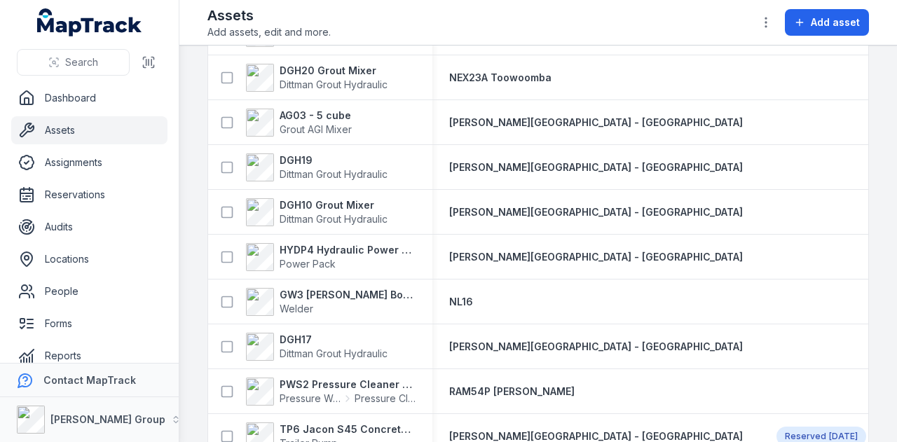
scroll to position [3435, 0]
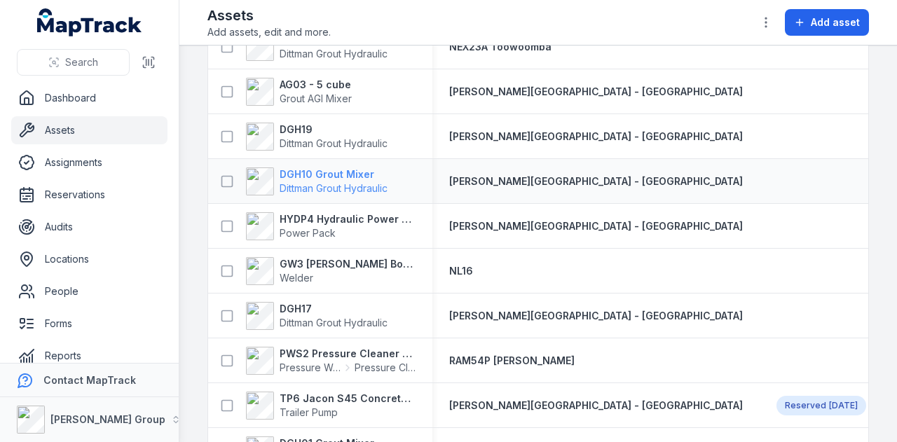
click at [304, 169] on strong "DGH10 Grout Mixer" at bounding box center [334, 175] width 108 height 14
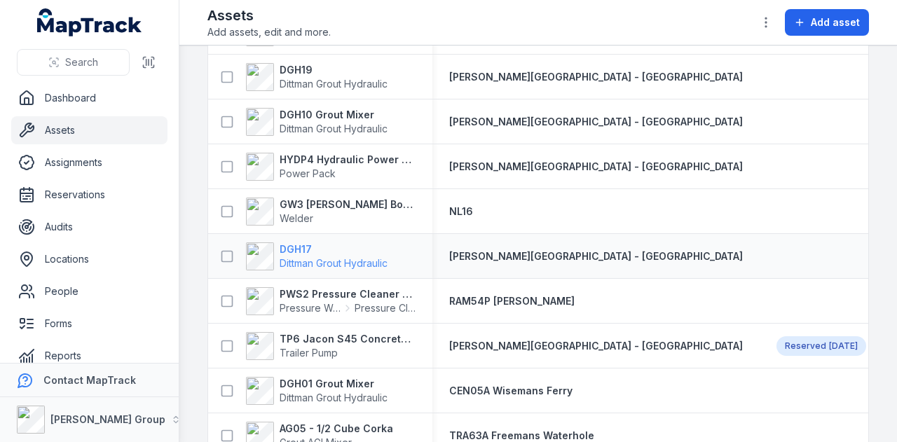
scroll to position [3505, 0]
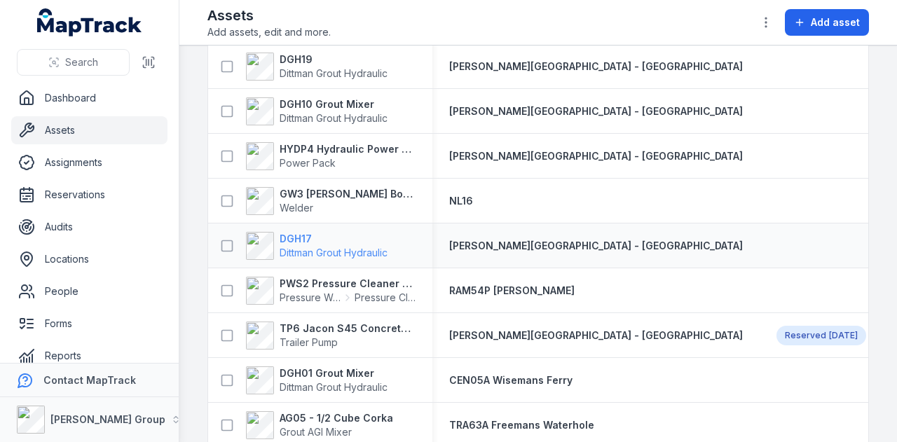
click at [308, 238] on strong "DGH17" at bounding box center [334, 239] width 108 height 14
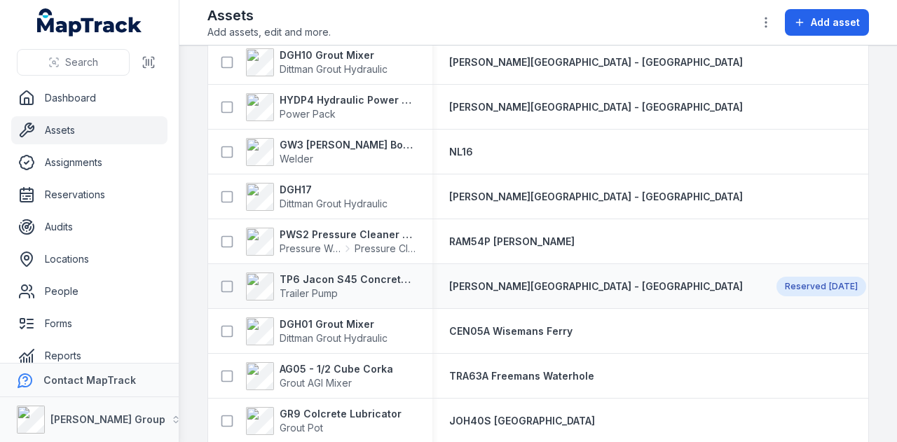
scroll to position [3575, 0]
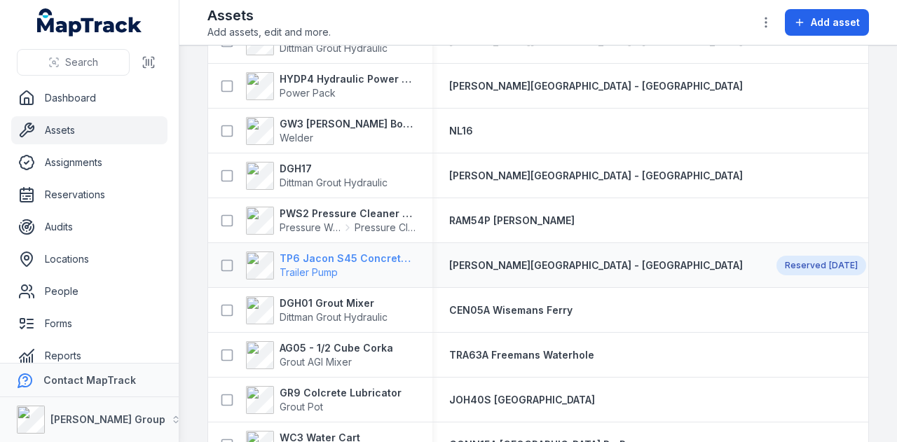
click at [406, 258] on strong "TP6 Jacon S45 Concrete Pump" at bounding box center [348, 259] width 136 height 14
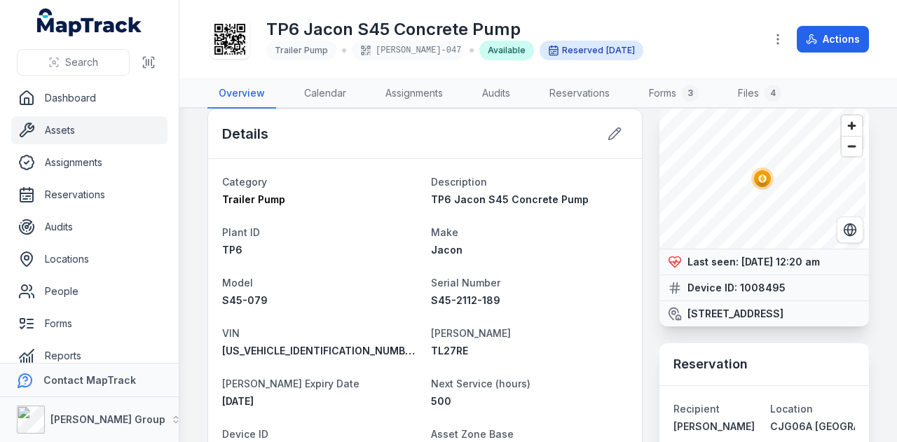
scroll to position [18, 0]
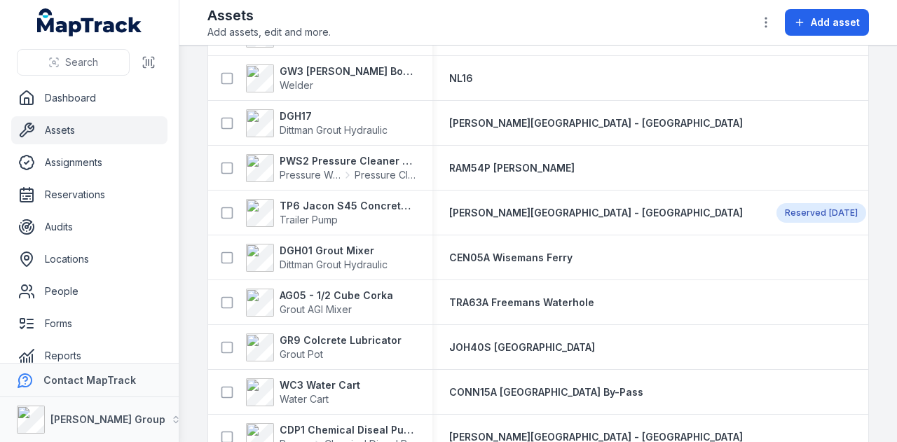
scroll to position [3628, 0]
click at [332, 252] on strong "DGH01 Grout Mixer" at bounding box center [334, 250] width 108 height 14
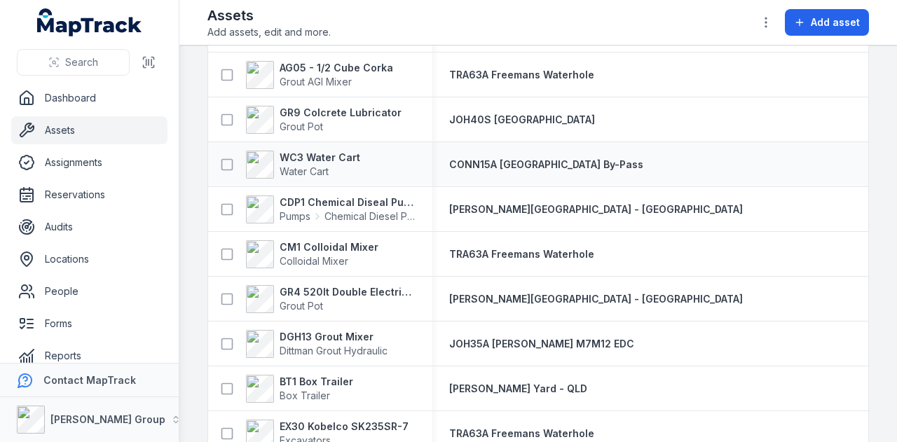
scroll to position [3715, 0]
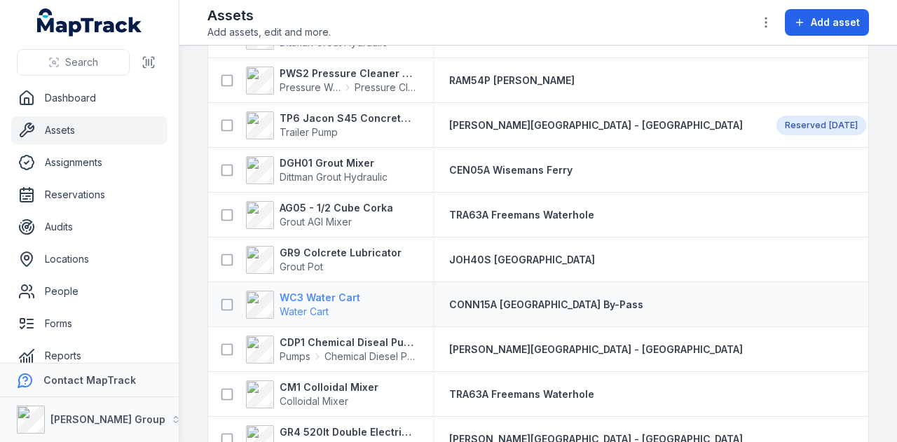
click at [343, 293] on strong "WC3 Water Cart" at bounding box center [320, 298] width 81 height 14
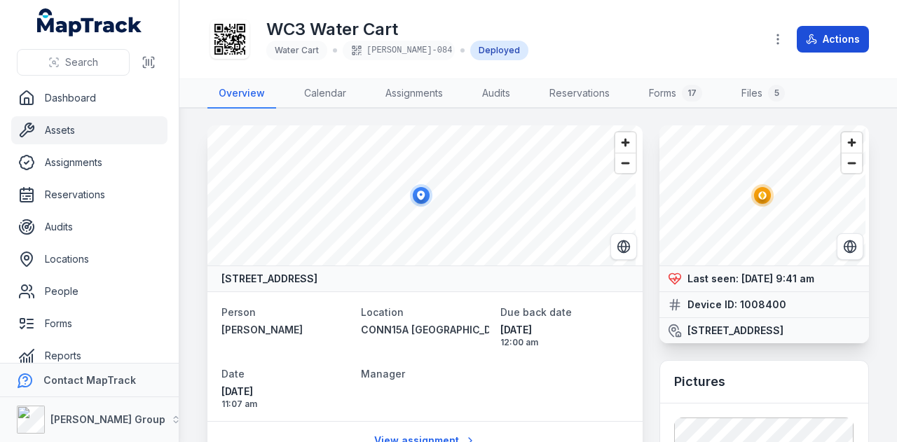
click at [845, 39] on button "Actions" at bounding box center [833, 39] width 72 height 27
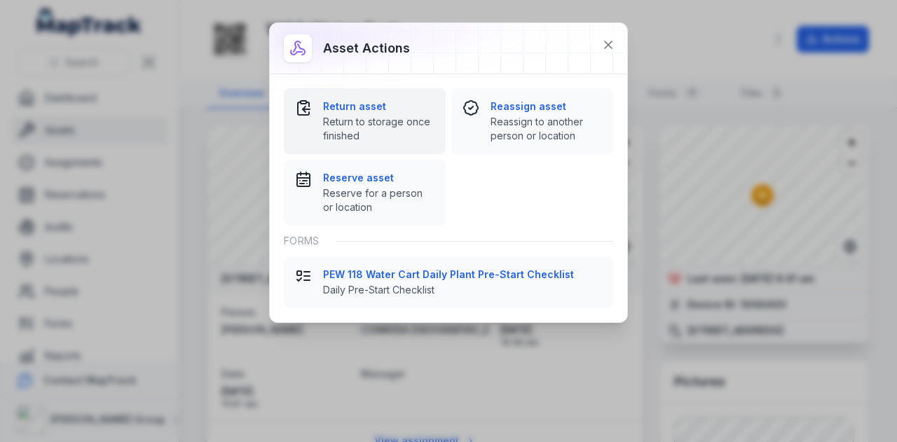
click at [376, 107] on strong "Return asset" at bounding box center [378, 107] width 111 height 14
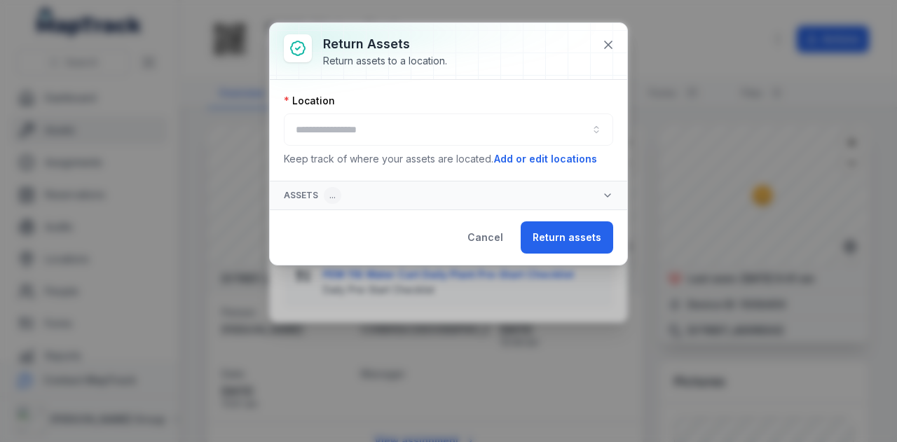
click at [446, 128] on div at bounding box center [448, 130] width 329 height 32
click at [447, 125] on button "button" at bounding box center [448, 130] width 329 height 32
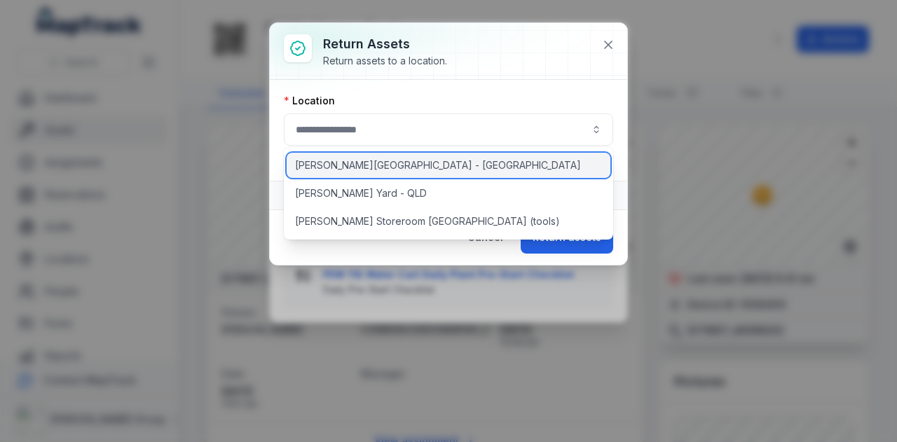
click at [425, 162] on div "RIX Yard - NSW" at bounding box center [449, 165] width 325 height 25
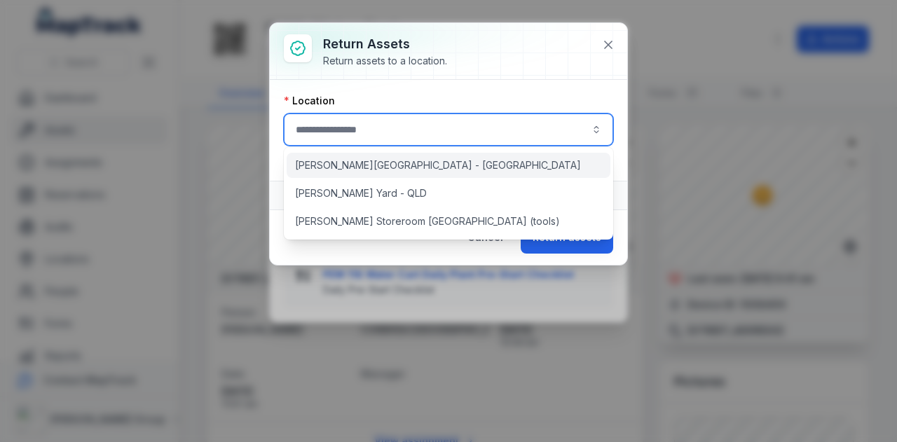
type input "**********"
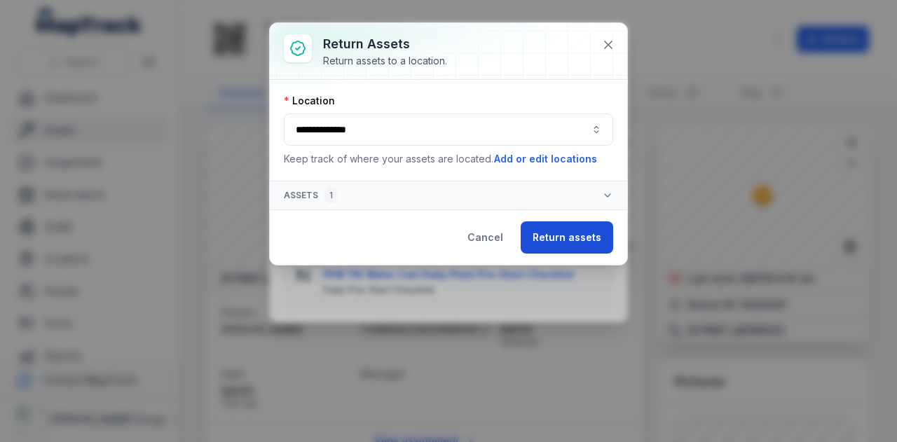
click at [554, 231] on button "Return assets" at bounding box center [567, 238] width 93 height 32
